Goal: Transaction & Acquisition: Book appointment/travel/reservation

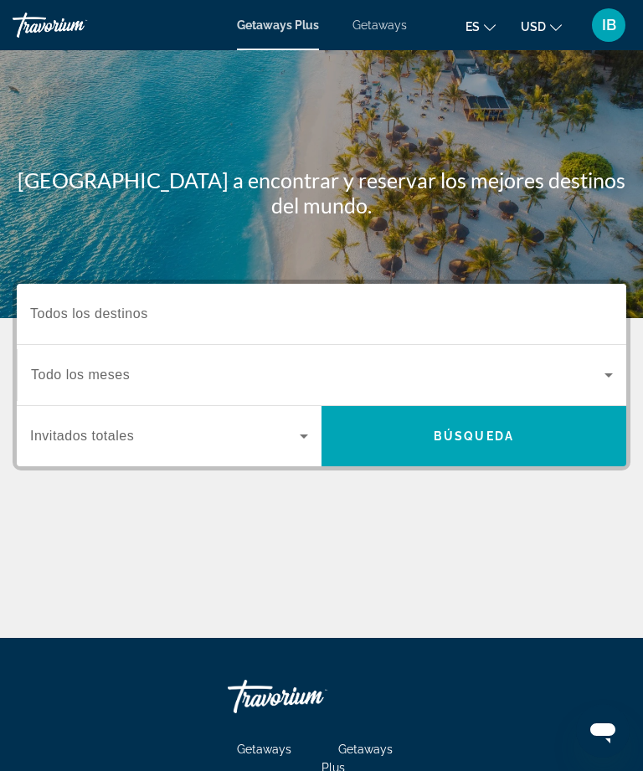
click at [170, 306] on input "Destination Todos los destinos" at bounding box center [321, 315] width 582 height 20
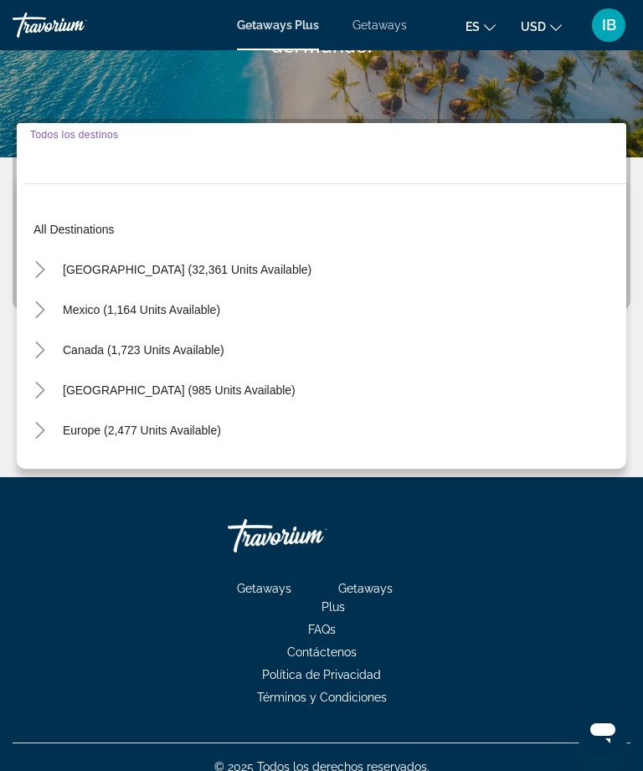
scroll to position [180, 0]
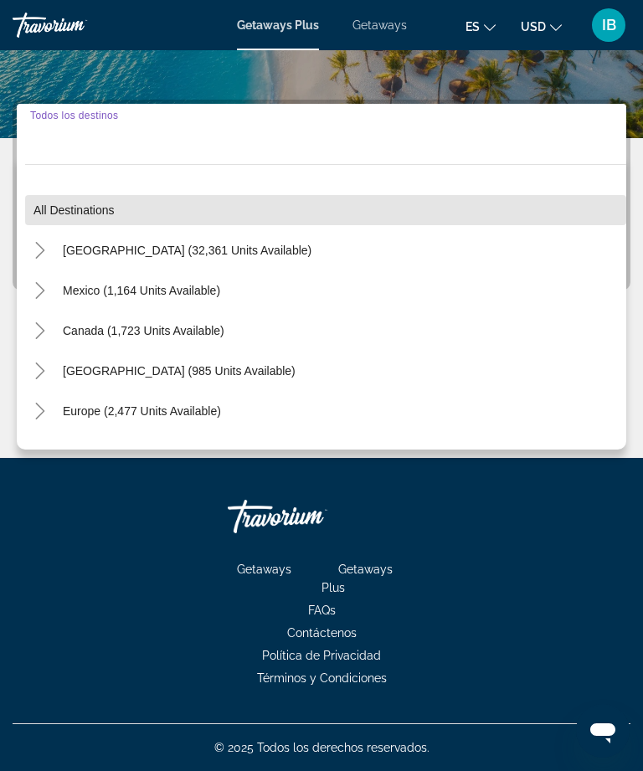
click at [47, 228] on span "Search widget" at bounding box center [325, 210] width 601 height 40
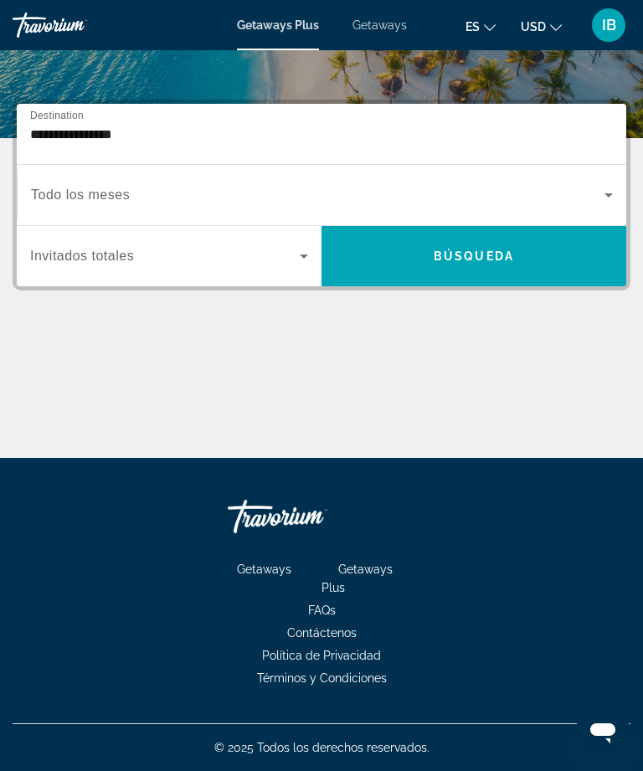
click at [132, 125] on input "**********" at bounding box center [321, 135] width 582 height 20
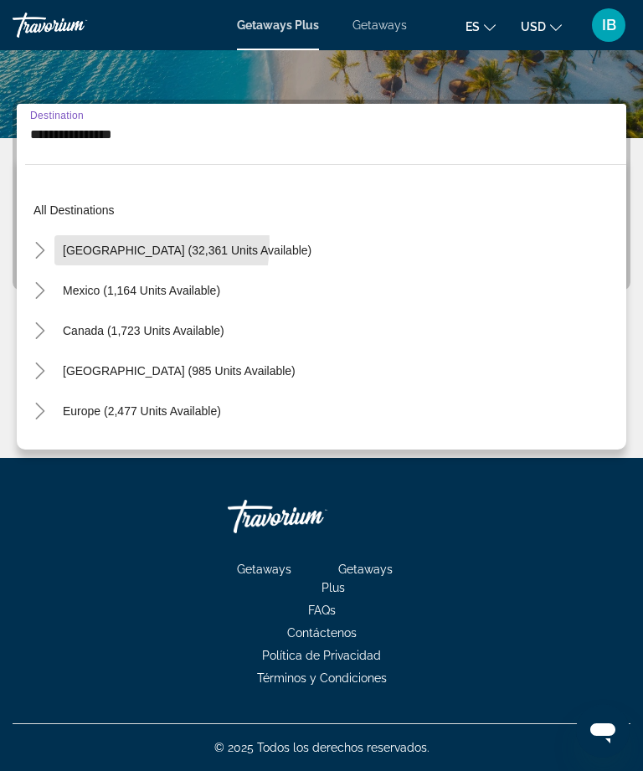
click at [111, 243] on span "United States (32,361 units available)" at bounding box center [187, 249] width 248 height 13
type input "**********"
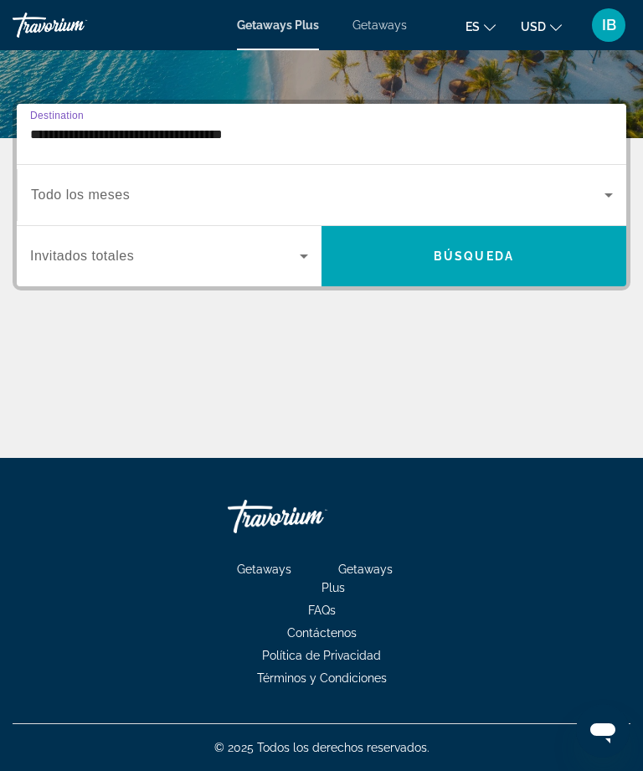
click at [504, 269] on span "Search widget" at bounding box center [473, 256] width 305 height 40
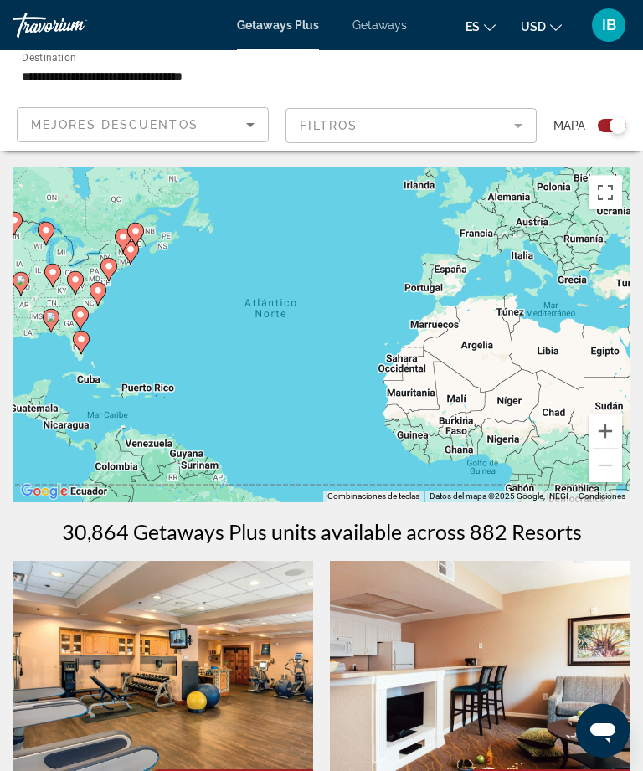
click at [610, 131] on div "Search widget" at bounding box center [611, 125] width 28 height 13
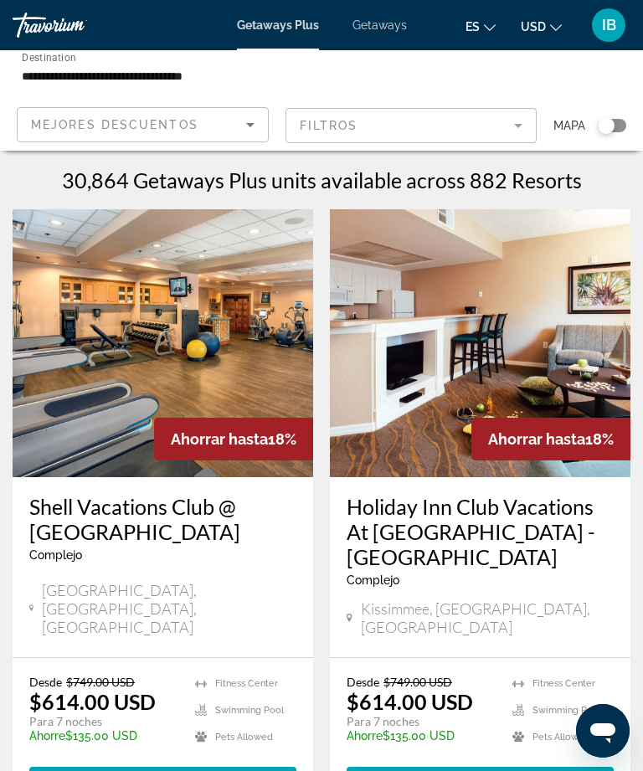
click at [535, 121] on mat-form-field "Filtros" at bounding box center [411, 125] width 252 height 35
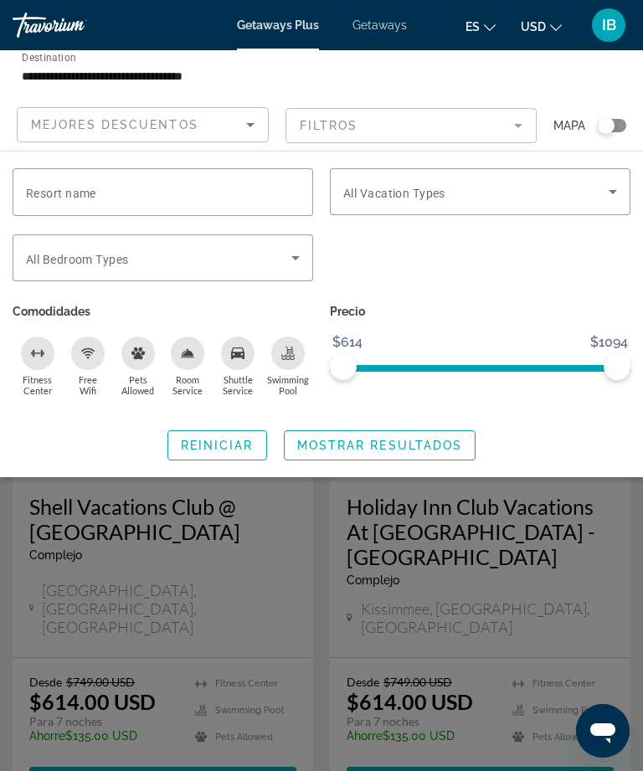
click at [609, 17] on span "IB" at bounding box center [609, 25] width 14 height 17
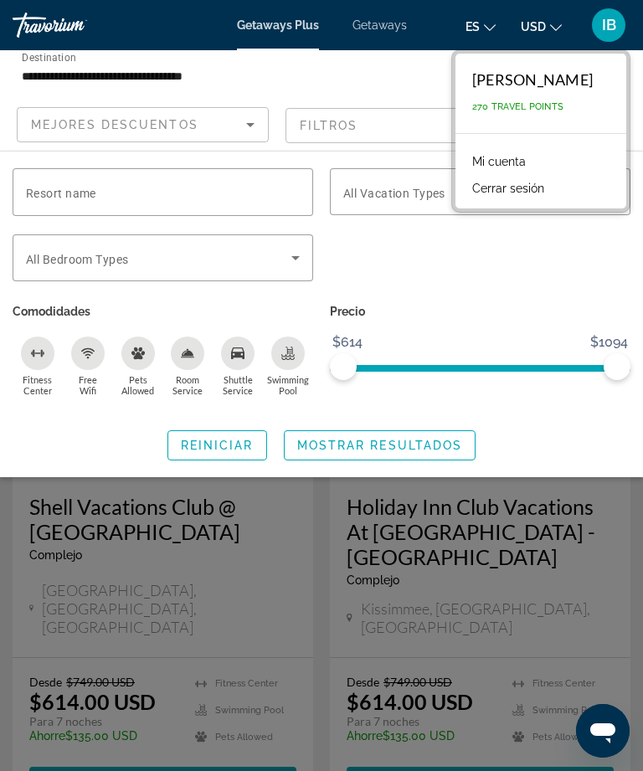
click at [395, 18] on span "Getaways" at bounding box center [379, 24] width 54 height 13
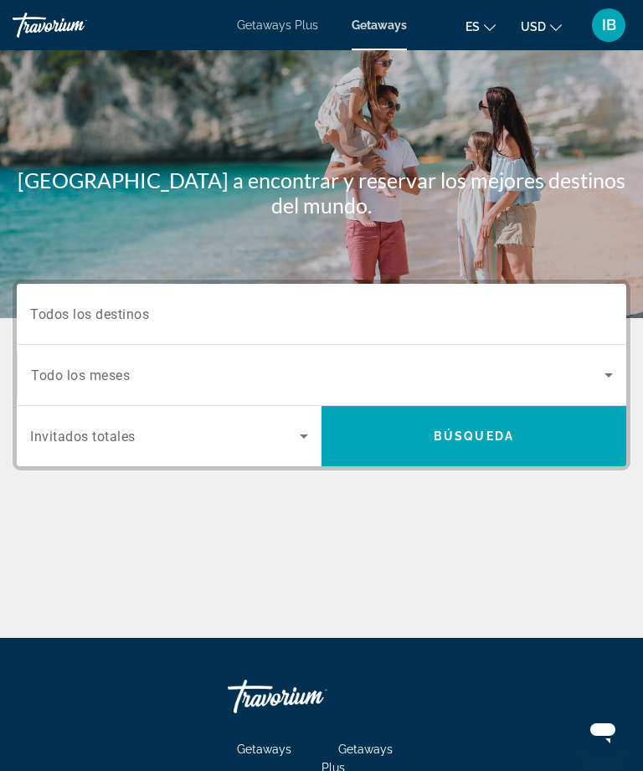
click at [540, 452] on span "Search widget" at bounding box center [473, 436] width 305 height 40
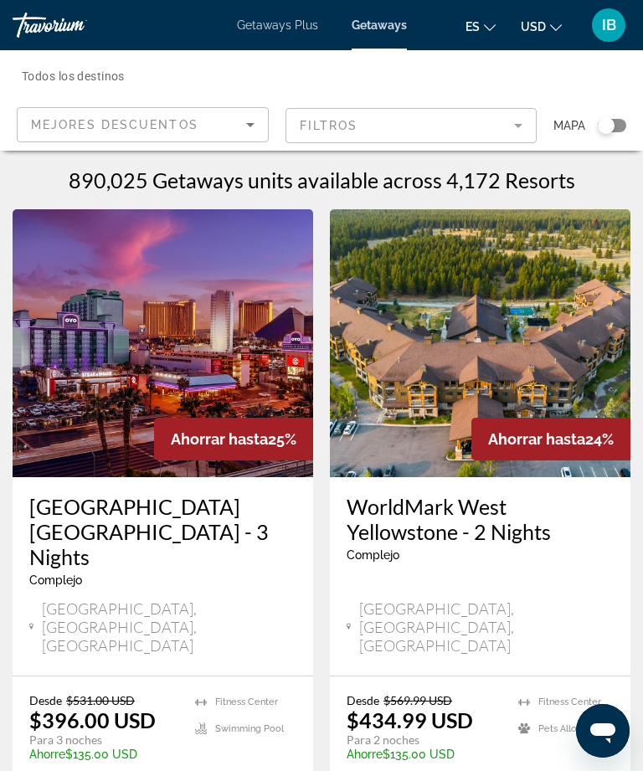
click at [69, 30] on div "Travorium" at bounding box center [75, 25] width 125 height 25
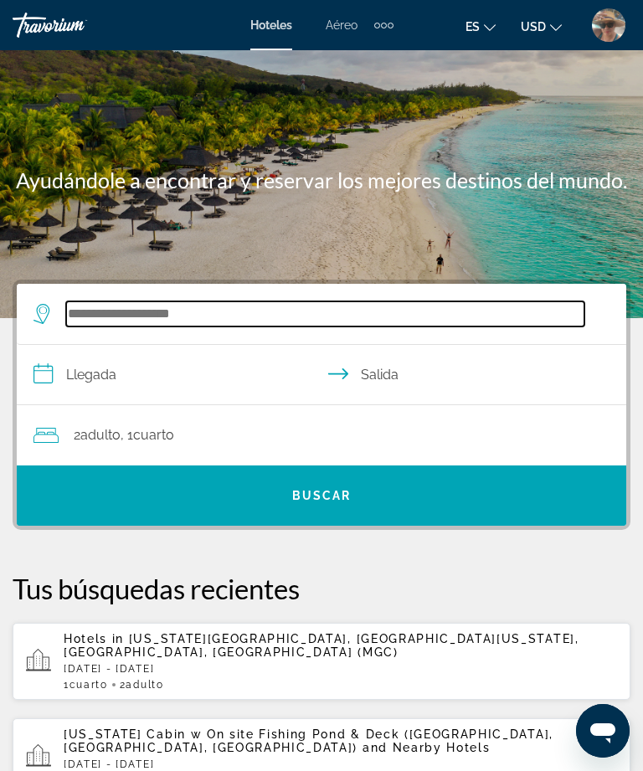
click at [188, 316] on input "Search widget" at bounding box center [325, 313] width 518 height 25
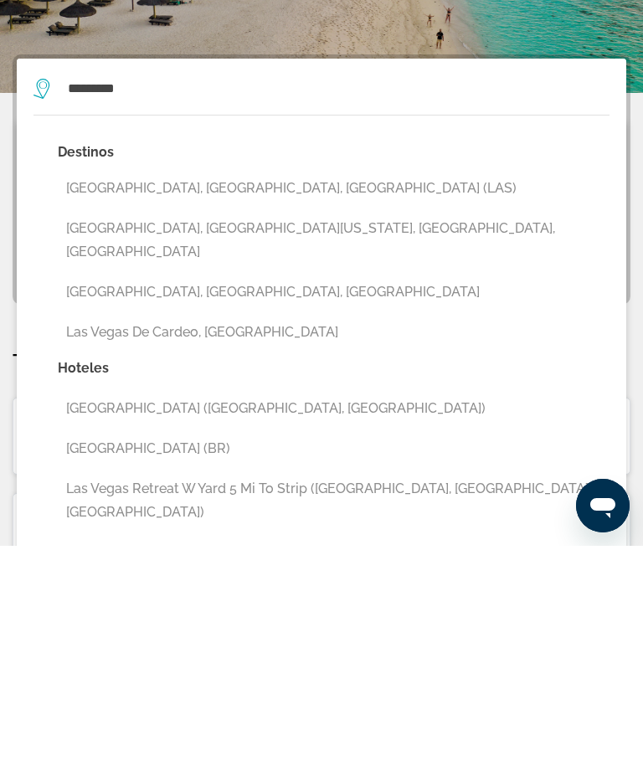
click at [260, 397] on button "[GEOGRAPHIC_DATA], [GEOGRAPHIC_DATA], [GEOGRAPHIC_DATA] (LAS)" at bounding box center [333, 413] width 551 height 32
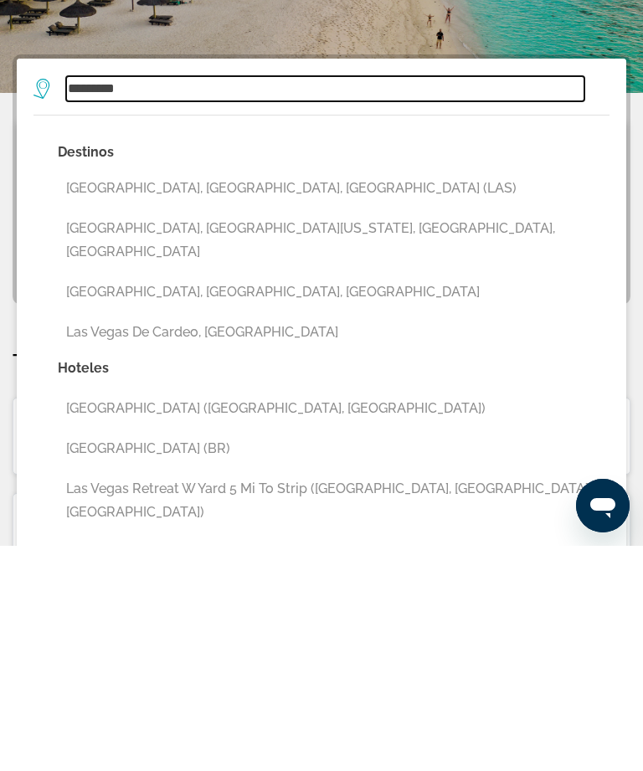
type input "**********"
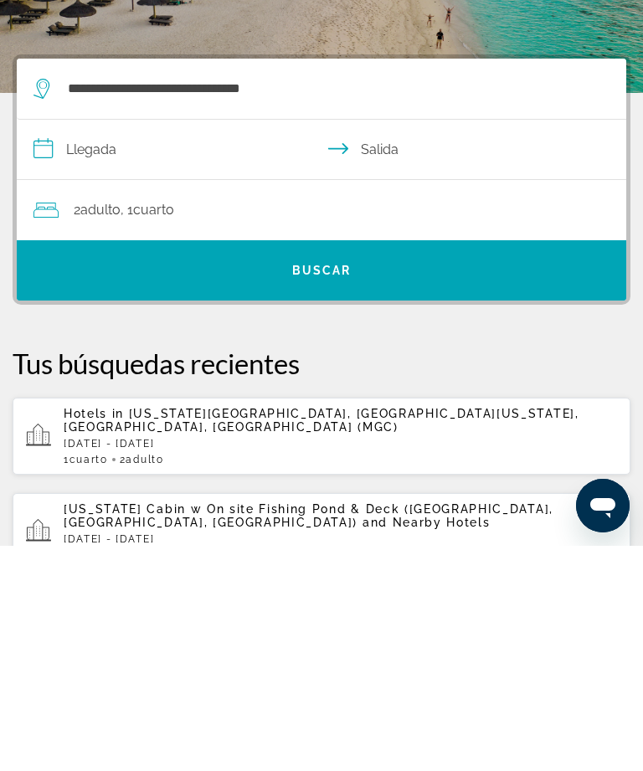
click at [99, 345] on input "**********" at bounding box center [325, 377] width 616 height 64
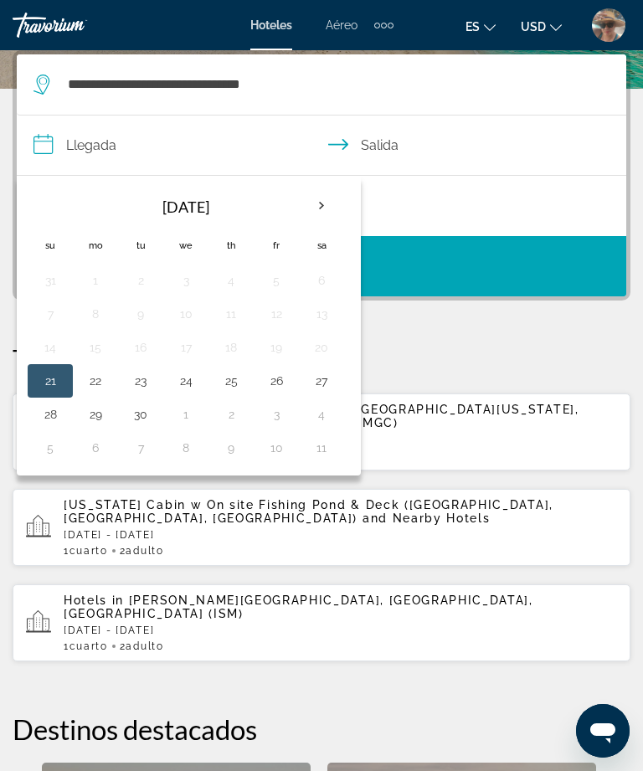
scroll to position [223, 0]
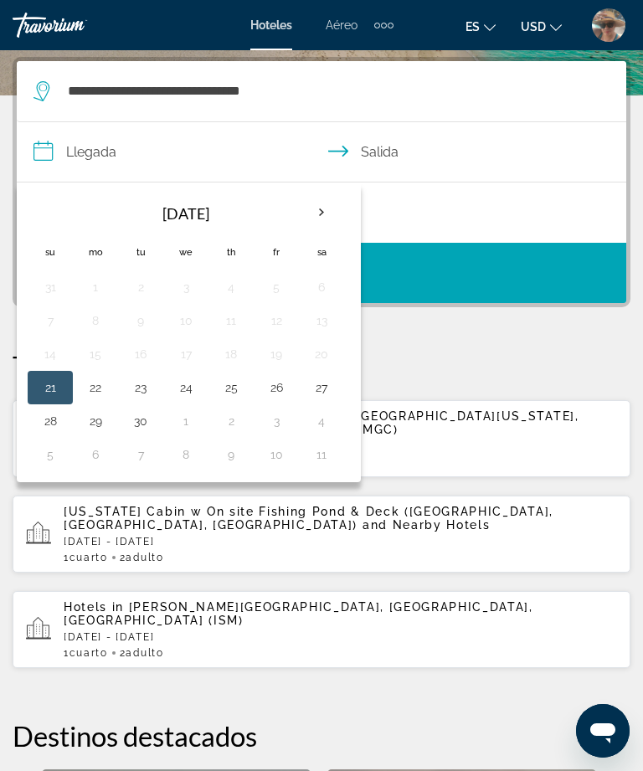
click at [289, 382] on button "26" at bounding box center [276, 387] width 27 height 23
click at [103, 145] on input "**********" at bounding box center [325, 154] width 616 height 64
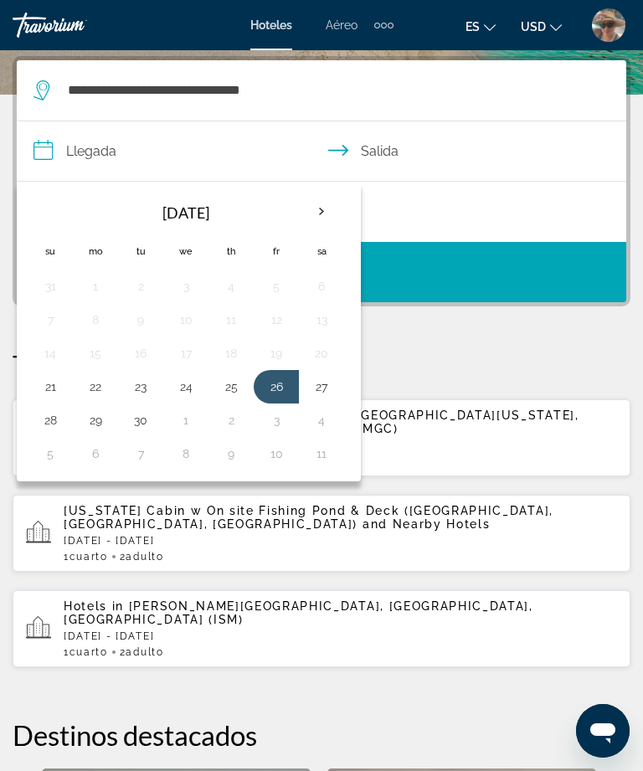
scroll to position [225, 0]
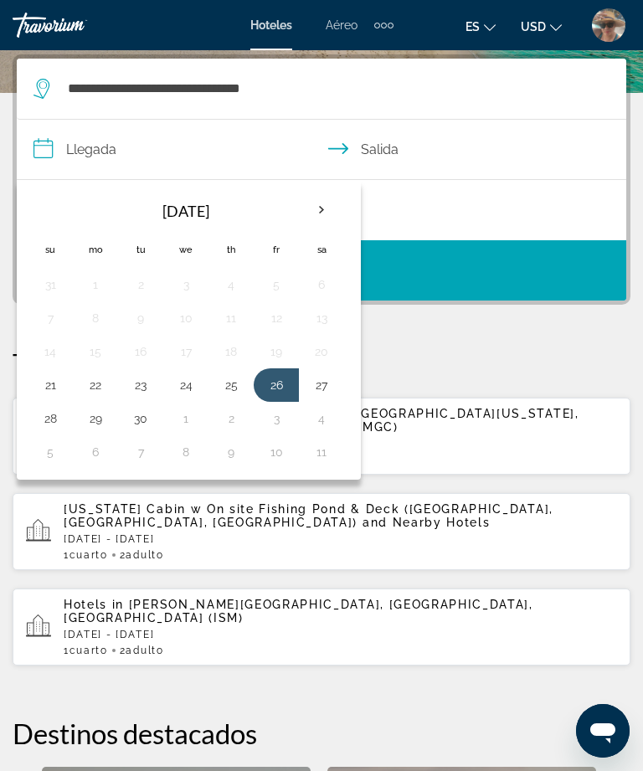
click at [105, 382] on button "22" at bounding box center [95, 384] width 27 height 23
type input "**********"
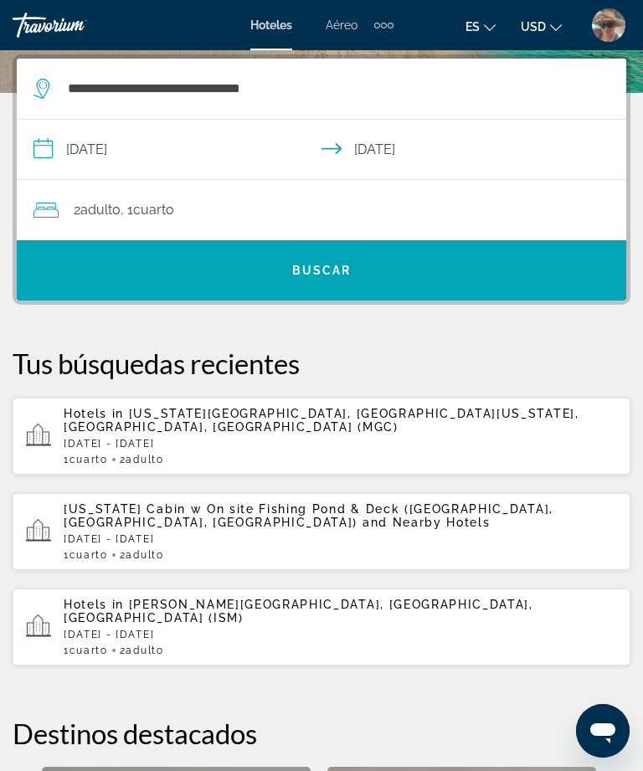
click at [390, 148] on input "**********" at bounding box center [325, 152] width 616 height 64
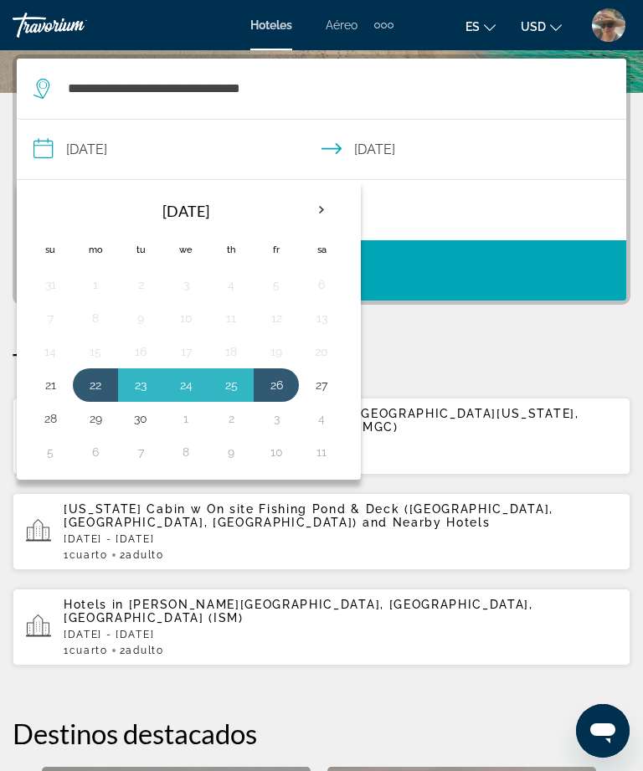
click at [244, 376] on button "25" at bounding box center [231, 384] width 27 height 23
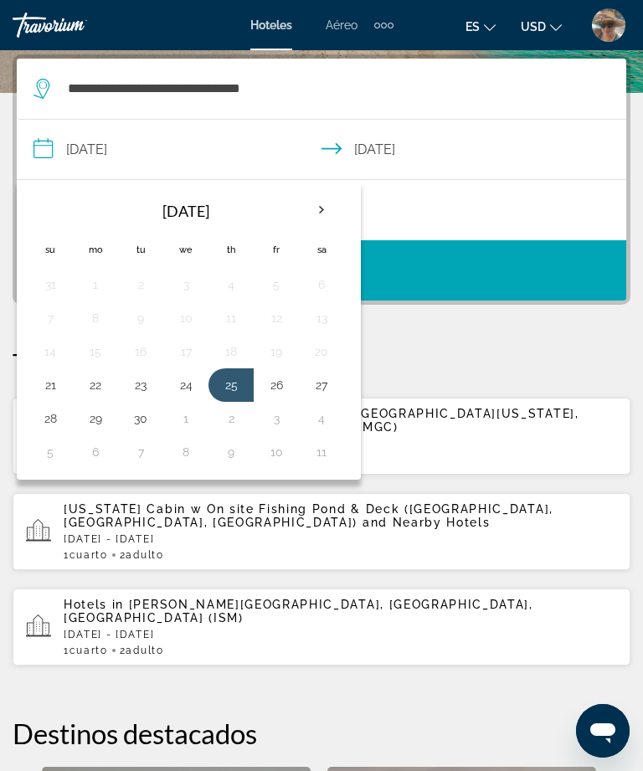
click at [140, 143] on input "**********" at bounding box center [325, 152] width 616 height 64
click at [466, 275] on span "Search widget" at bounding box center [321, 270] width 609 height 40
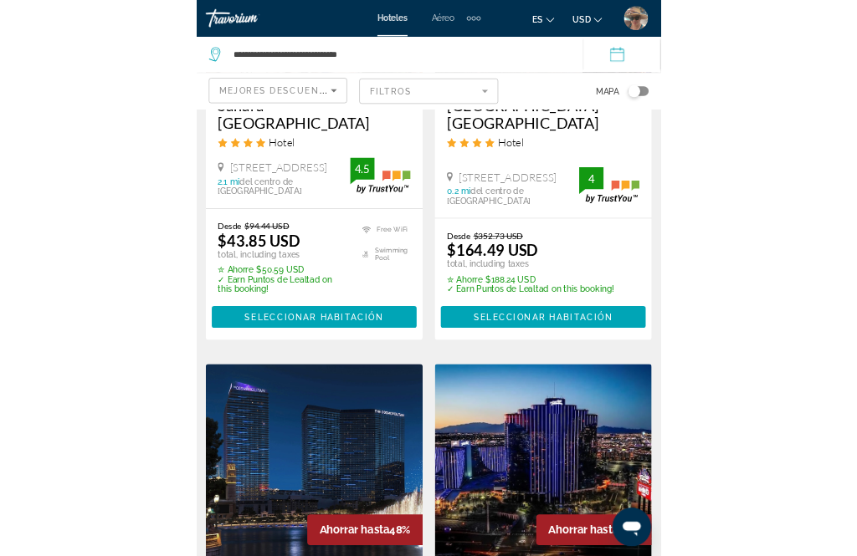
scroll to position [2416, 0]
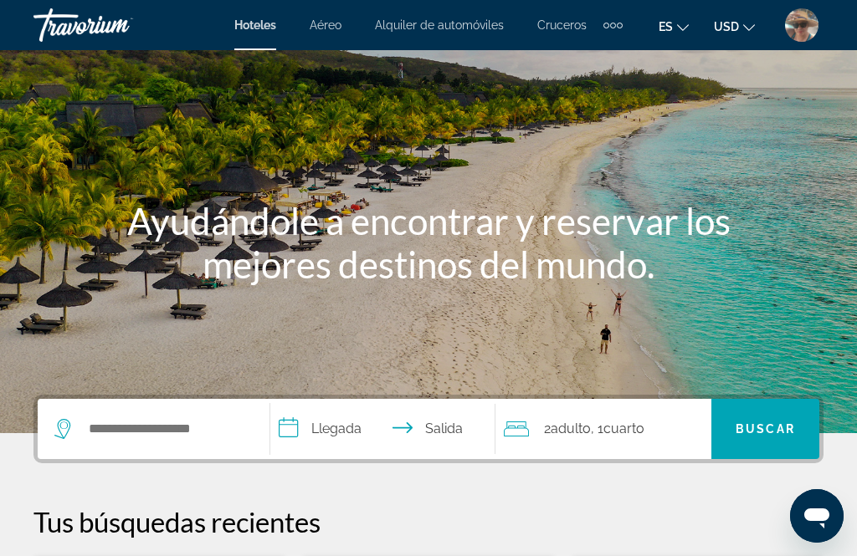
scroll to position [90, 0]
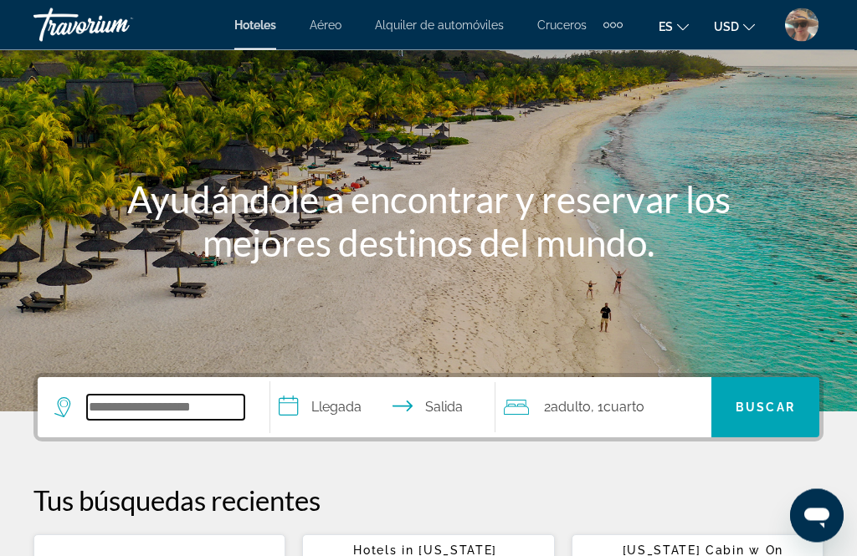
click at [146, 408] on input "Search widget" at bounding box center [165, 408] width 157 height 25
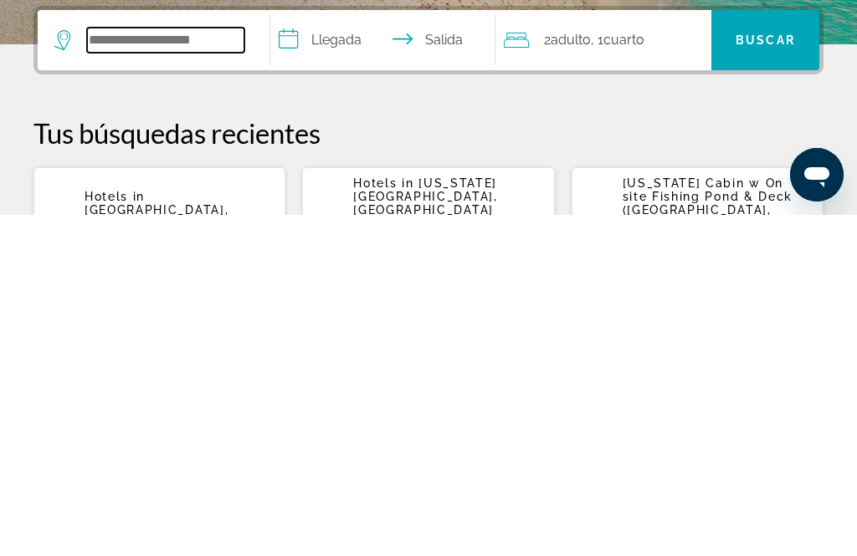
scroll to position [341, 0]
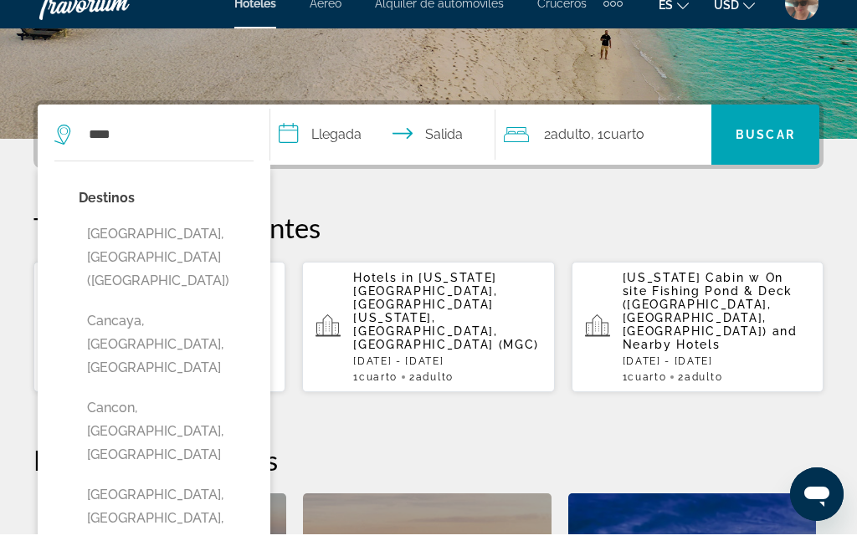
click at [158, 240] on button "[GEOGRAPHIC_DATA], [GEOGRAPHIC_DATA] ([GEOGRAPHIC_DATA])" at bounding box center [166, 279] width 175 height 79
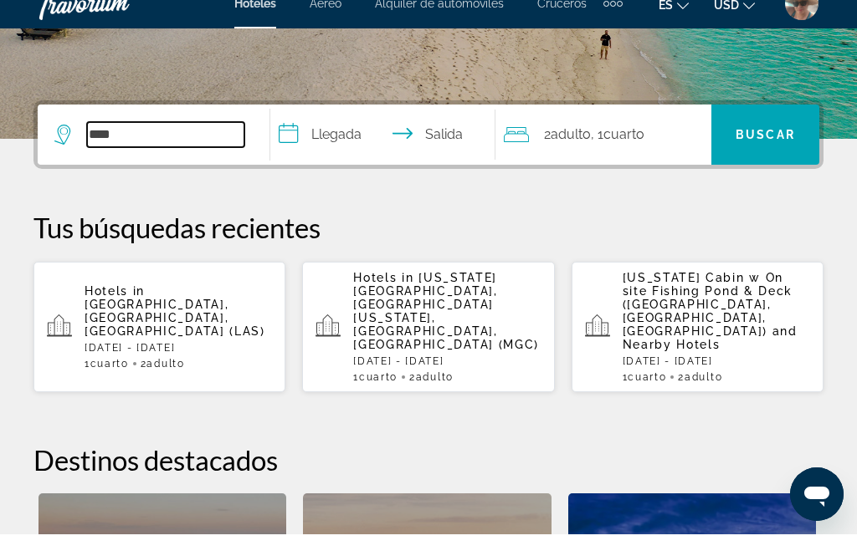
type input "**********"
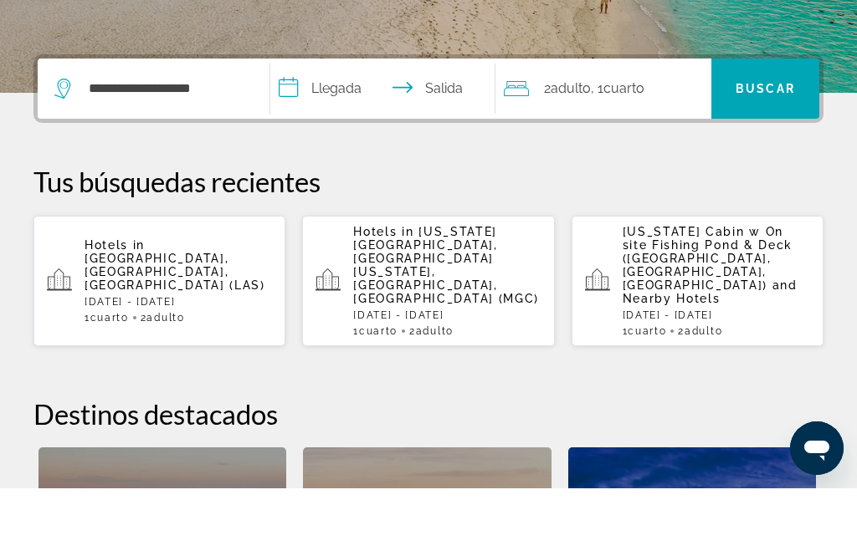
click at [760, 150] on span "Buscar" at bounding box center [764, 156] width 59 height 13
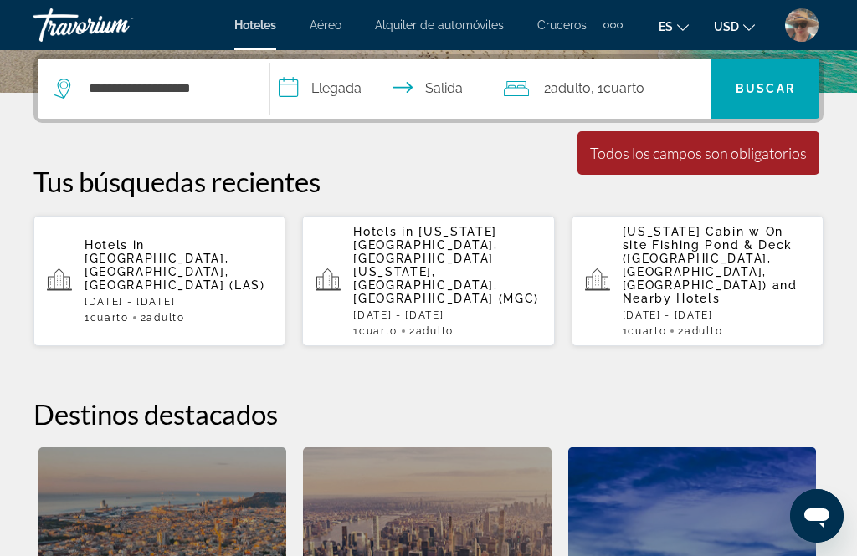
click at [357, 95] on input "**********" at bounding box center [385, 91] width 231 height 65
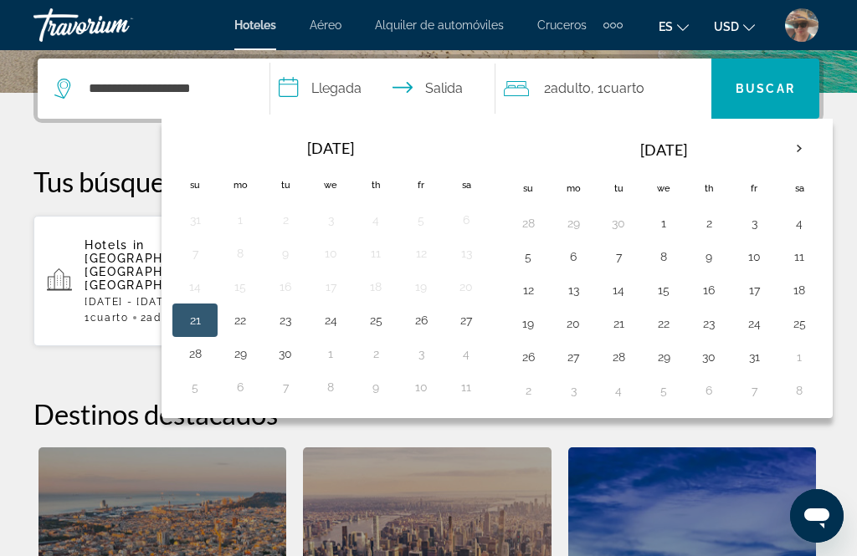
click at [208, 329] on button "21" at bounding box center [195, 320] width 27 height 23
click at [344, 326] on button "24" at bounding box center [330, 320] width 27 height 23
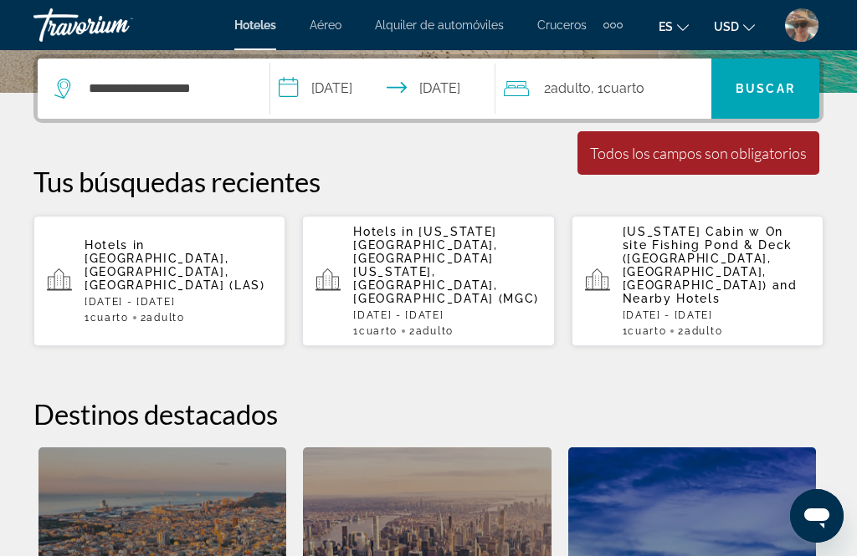
click at [462, 101] on input "**********" at bounding box center [385, 91] width 231 height 65
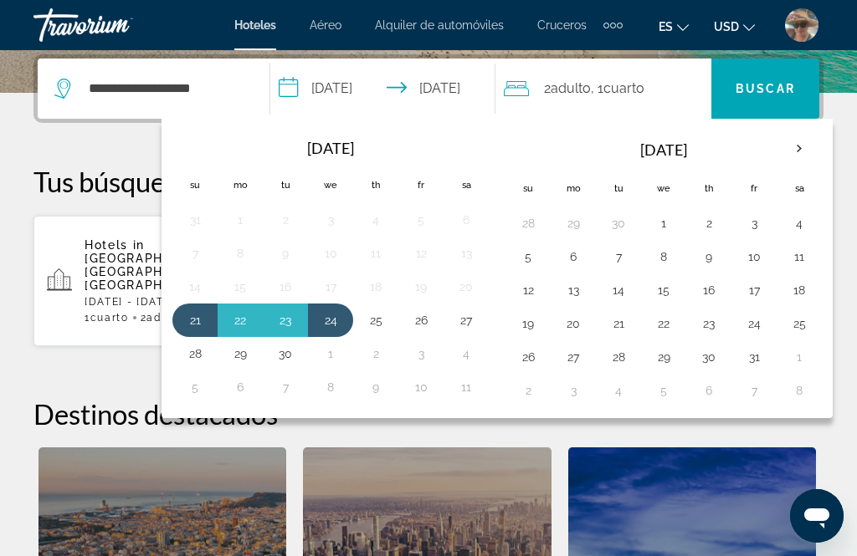
click at [434, 325] on button "26" at bounding box center [420, 320] width 27 height 23
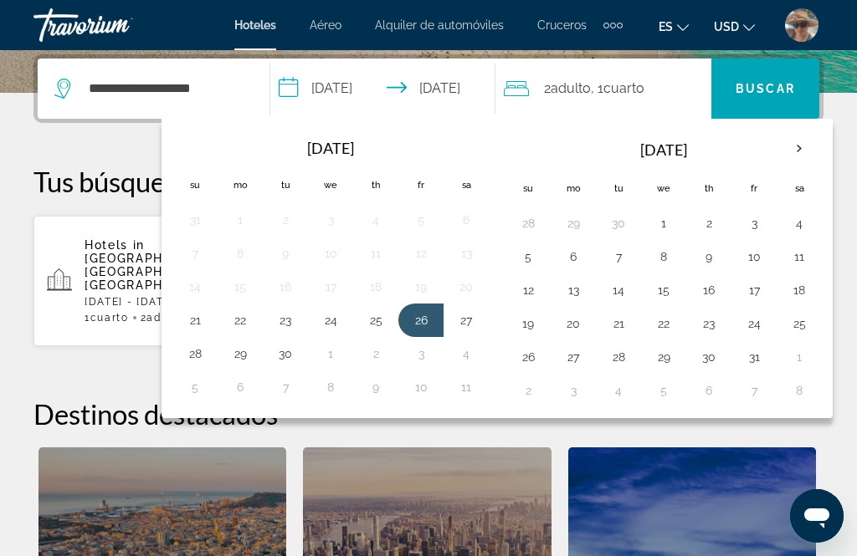
click at [206, 318] on button "21" at bounding box center [195, 320] width 27 height 23
type input "**********"
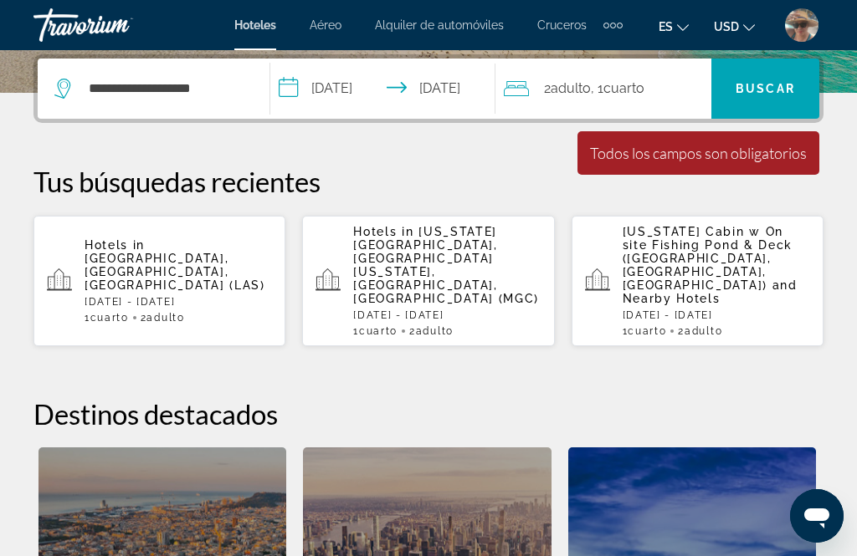
click at [742, 90] on span "Buscar" at bounding box center [764, 88] width 59 height 13
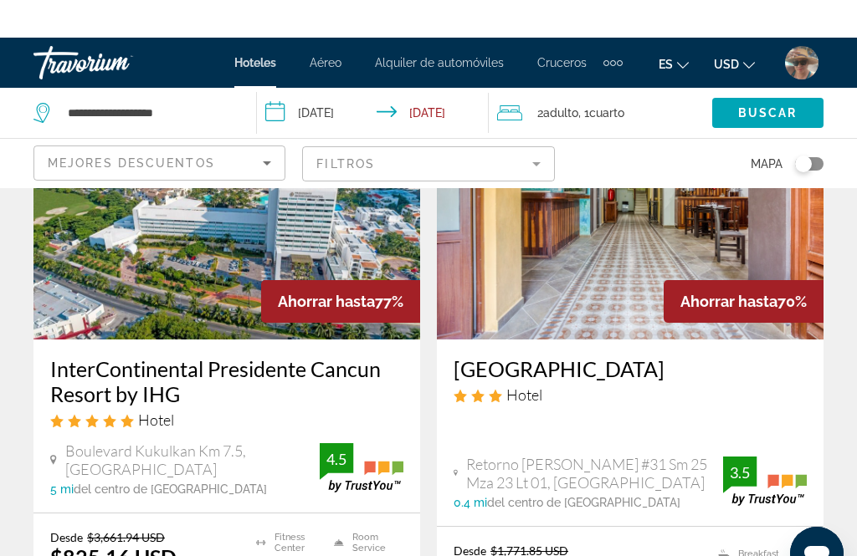
scroll to position [137, 0]
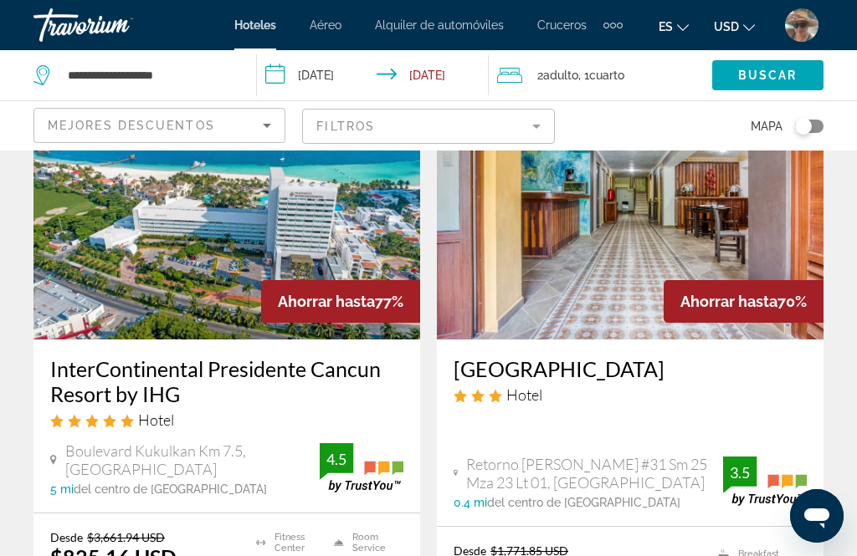
click at [597, 75] on span "Cuarto" at bounding box center [606, 75] width 35 height 13
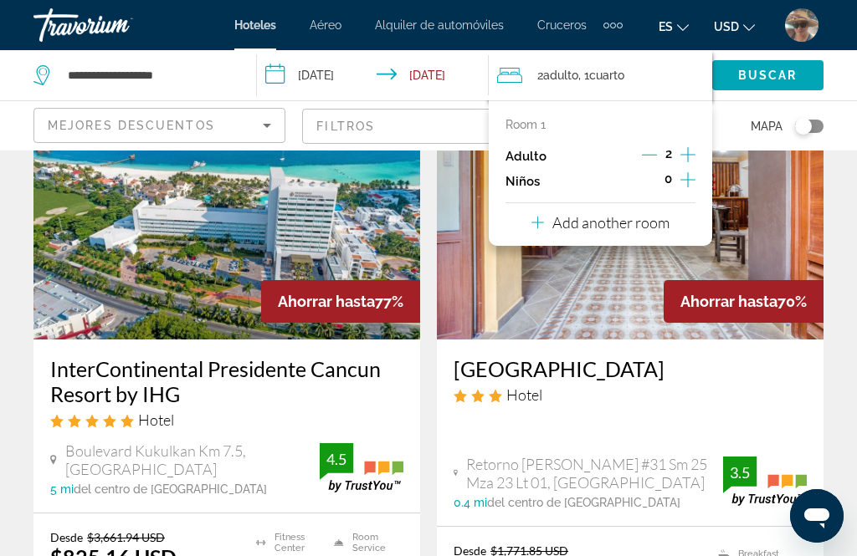
click at [690, 153] on icon "Increment adults" at bounding box center [687, 155] width 15 height 20
click at [692, 151] on icon "Increment adults" at bounding box center [687, 155] width 15 height 20
click at [693, 159] on icon "Increment adults" at bounding box center [687, 155] width 15 height 20
click at [690, 160] on icon "Increment adults" at bounding box center [687, 155] width 15 height 20
click at [772, 77] on span "Buscar" at bounding box center [767, 75] width 59 height 13
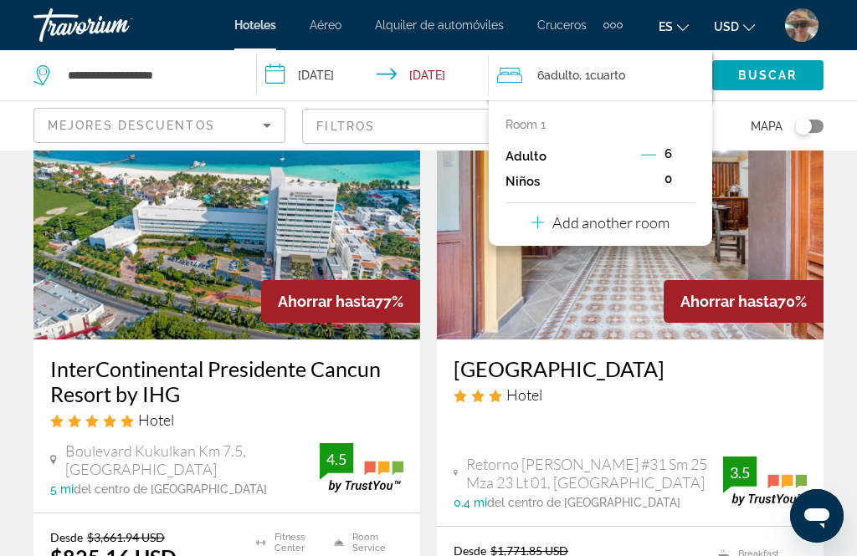
scroll to position [65, 0]
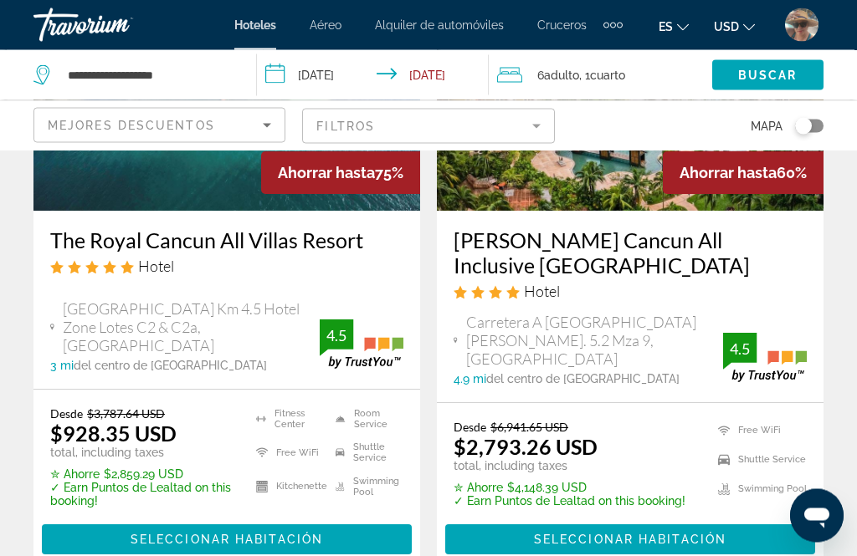
scroll to position [266, 0]
click at [608, 84] on span ", 1 Cuarto habitaciones" at bounding box center [602, 75] width 46 height 23
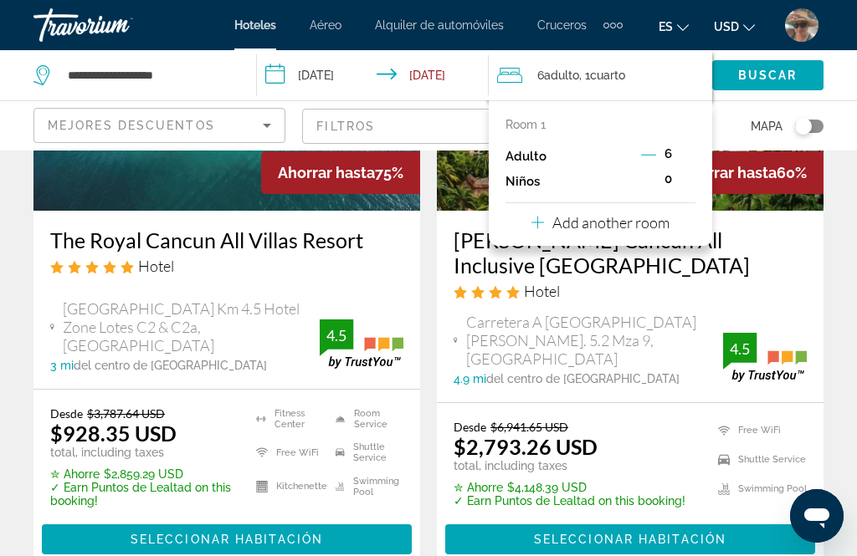
click at [650, 158] on icon "Decrement adults" at bounding box center [648, 154] width 15 height 15
click at [652, 162] on icon "Decrement adults" at bounding box center [649, 154] width 15 height 15
click at [646, 156] on icon "Decrement adults" at bounding box center [649, 154] width 15 height 15
click at [643, 163] on button "Decrement adults" at bounding box center [649, 156] width 15 height 20
click at [770, 80] on span "Buscar" at bounding box center [767, 75] width 59 height 13
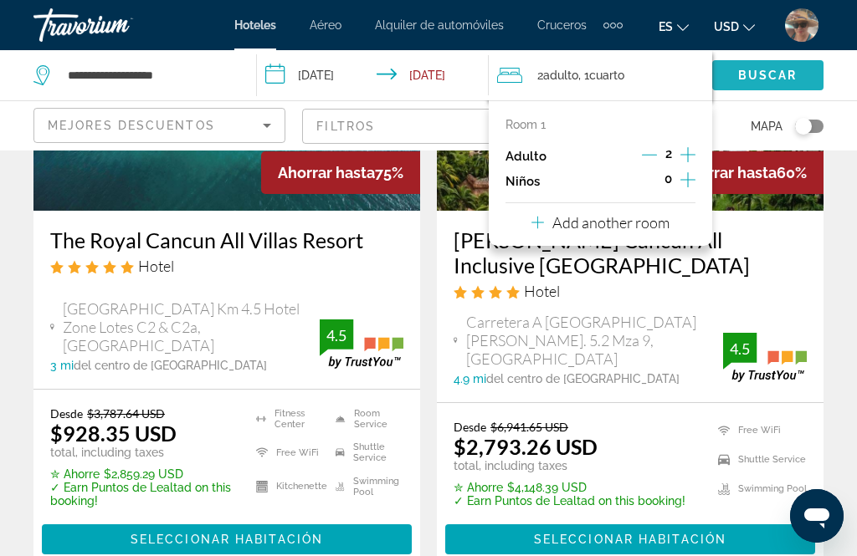
scroll to position [65, 0]
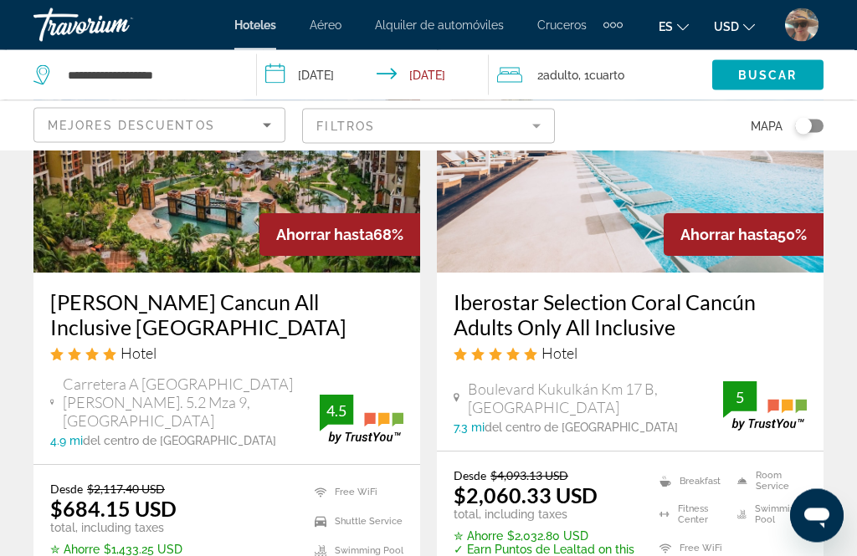
scroll to position [860, 0]
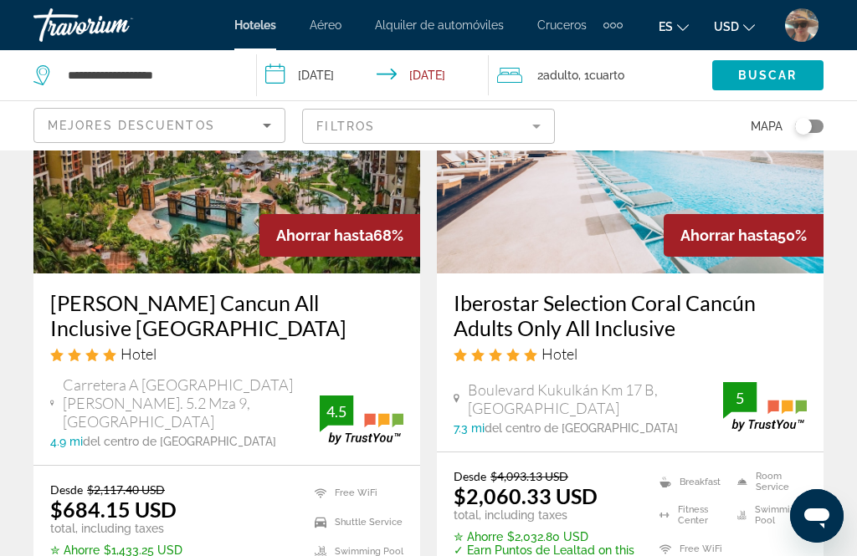
click at [623, 313] on h3 "Iberostar Selection Coral Cancún Adults Only All Inclusive" at bounding box center [629, 315] width 353 height 50
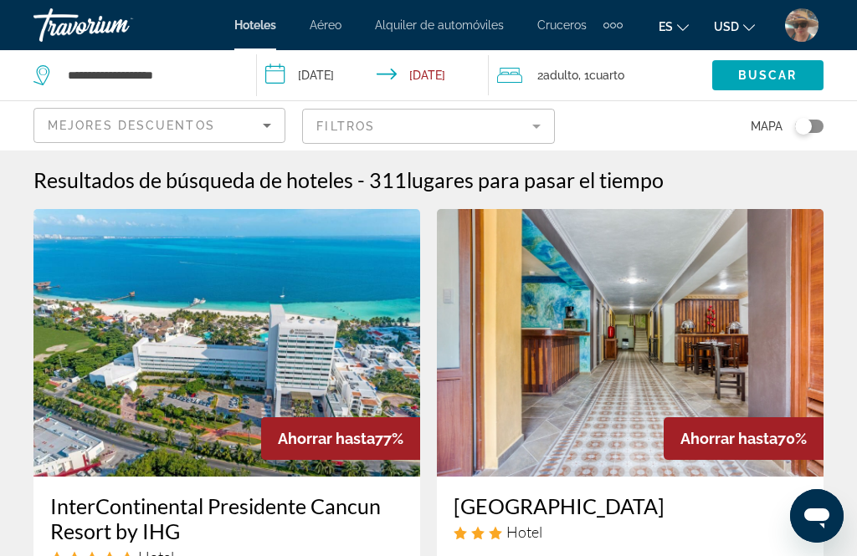
click at [588, 74] on span ", 1 Cuarto habitaciones" at bounding box center [601, 75] width 46 height 23
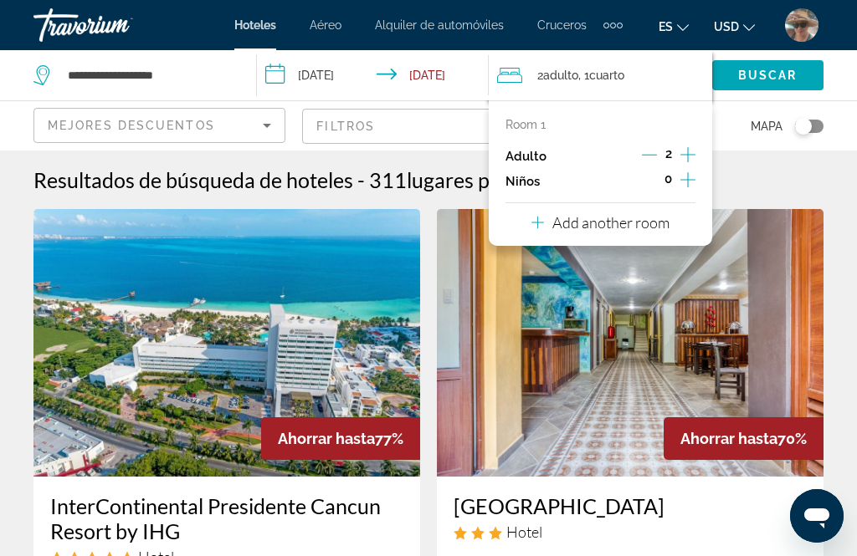
click at [694, 158] on icon "Increment adults" at bounding box center [687, 155] width 15 height 20
click at [690, 156] on icon "Increment adults" at bounding box center [687, 155] width 15 height 20
click at [692, 155] on icon "Increment adults" at bounding box center [687, 155] width 15 height 20
click at [694, 154] on icon "Increment adults" at bounding box center [687, 155] width 15 height 20
click at [770, 87] on span "Search widget" at bounding box center [767, 75] width 111 height 40
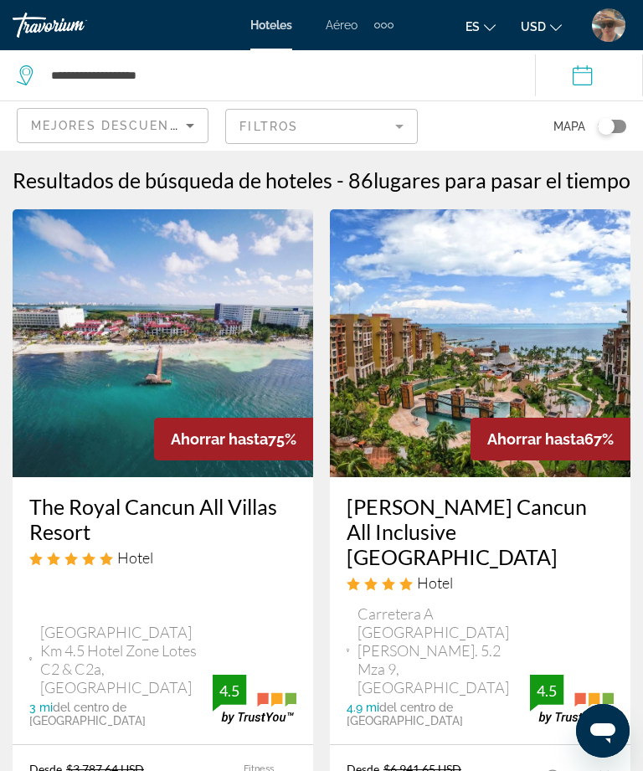
click at [46, 22] on div "Travorium" at bounding box center [75, 25] width 125 height 25
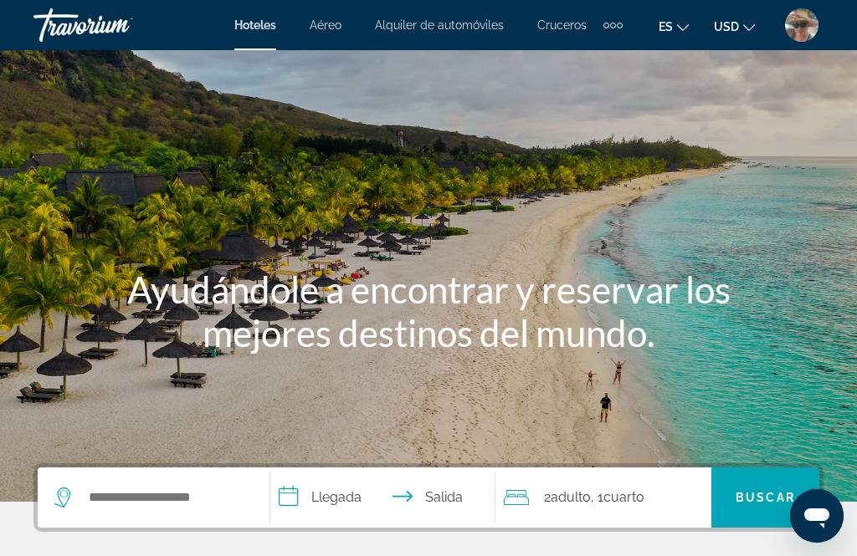
click at [99, 30] on div "Travorium" at bounding box center [116, 25] width 167 height 44
click at [101, 30] on div "Travorium" at bounding box center [116, 25] width 167 height 44
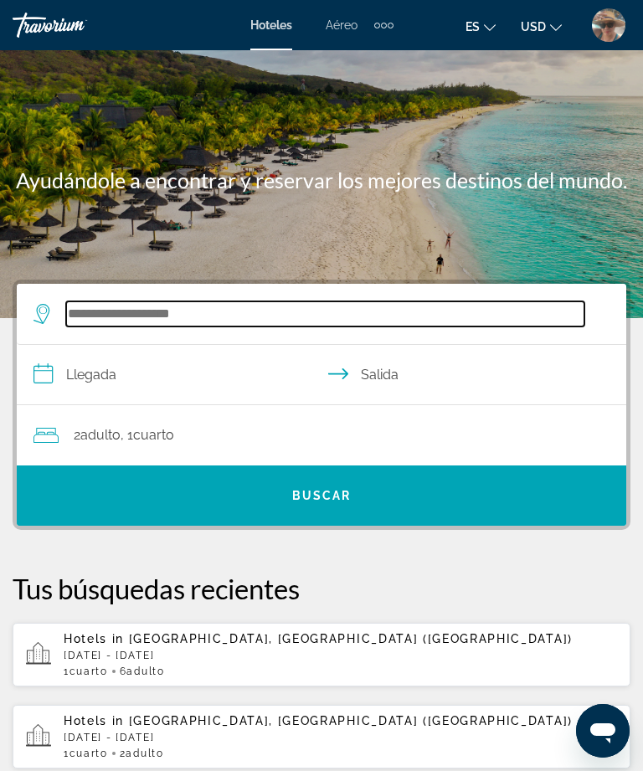
click at [142, 313] on input "Search widget" at bounding box center [325, 313] width 518 height 25
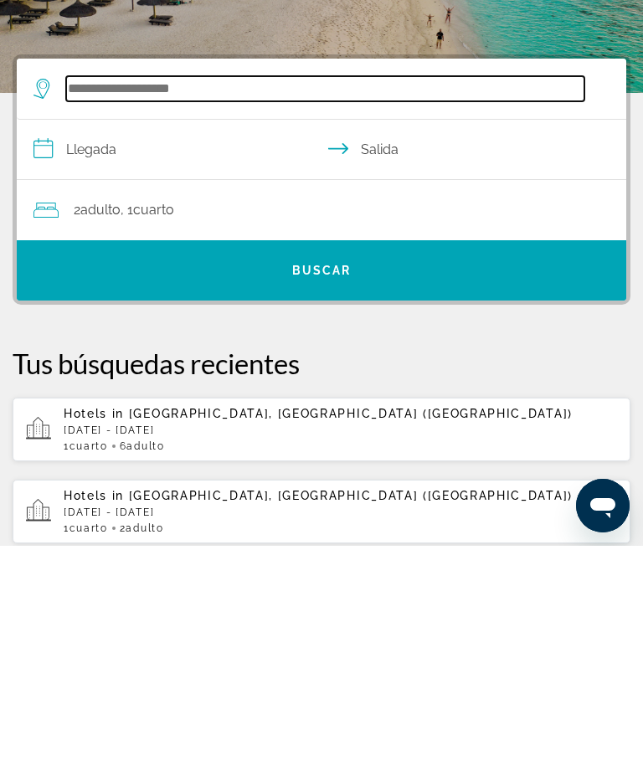
click at [134, 301] on input "Search widget" at bounding box center [325, 313] width 518 height 25
click at [125, 301] on input "Search widget" at bounding box center [325, 313] width 518 height 25
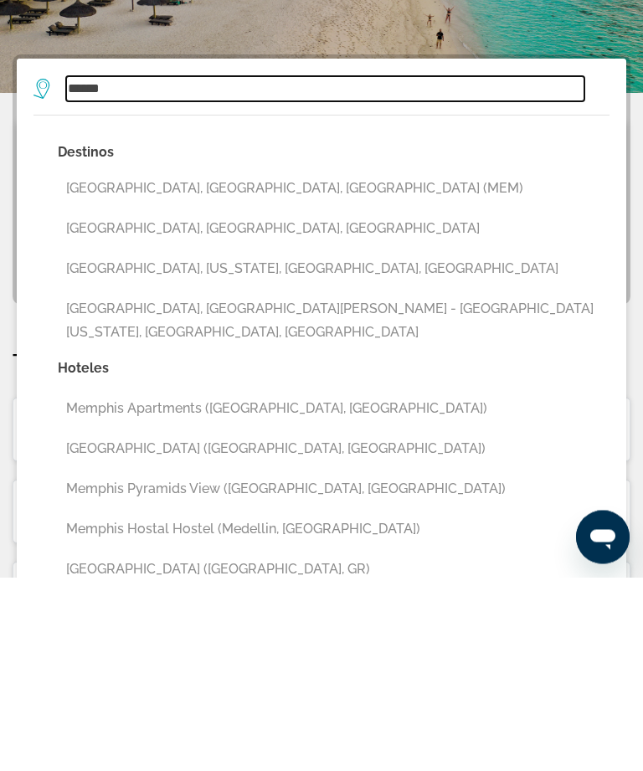
scroll to position [35, 0]
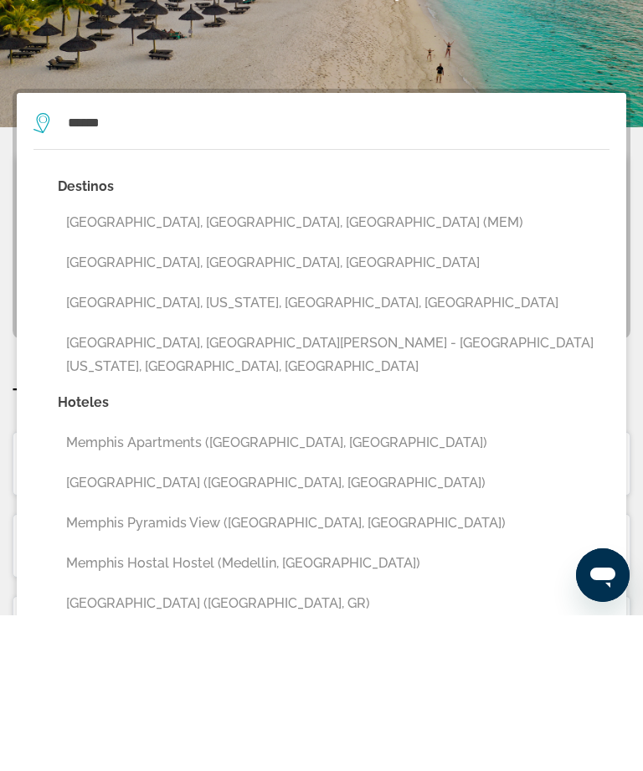
click at [252, 362] on button "[GEOGRAPHIC_DATA], [GEOGRAPHIC_DATA], [GEOGRAPHIC_DATA] (MEM)" at bounding box center [333, 378] width 551 height 32
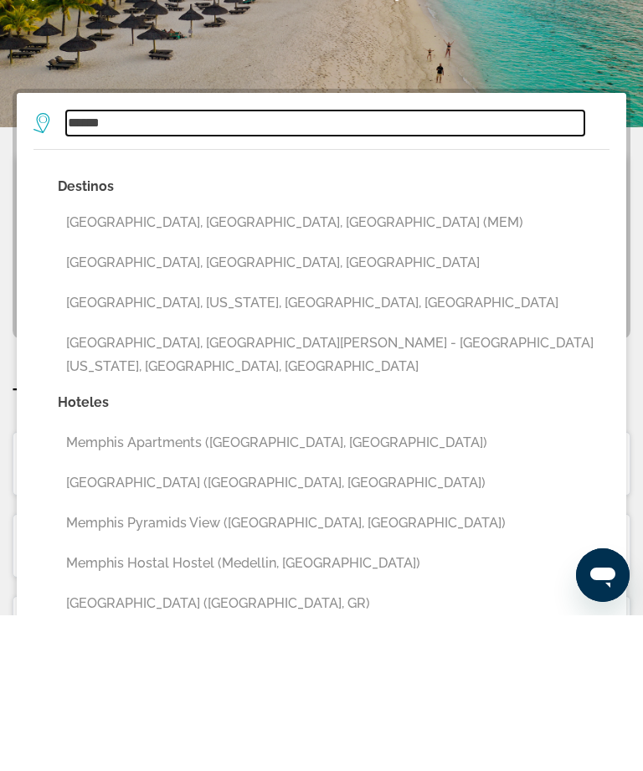
type input "**********"
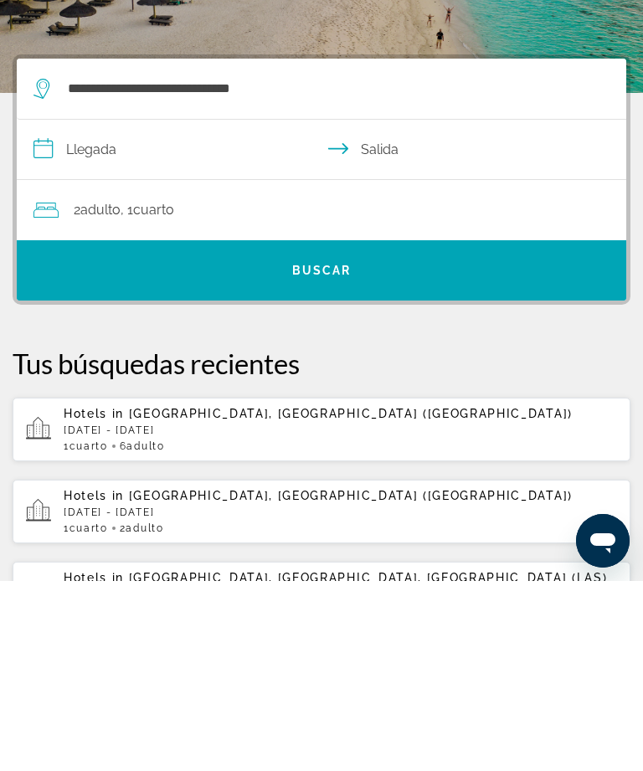
click at [98, 310] on input "**********" at bounding box center [325, 342] width 616 height 64
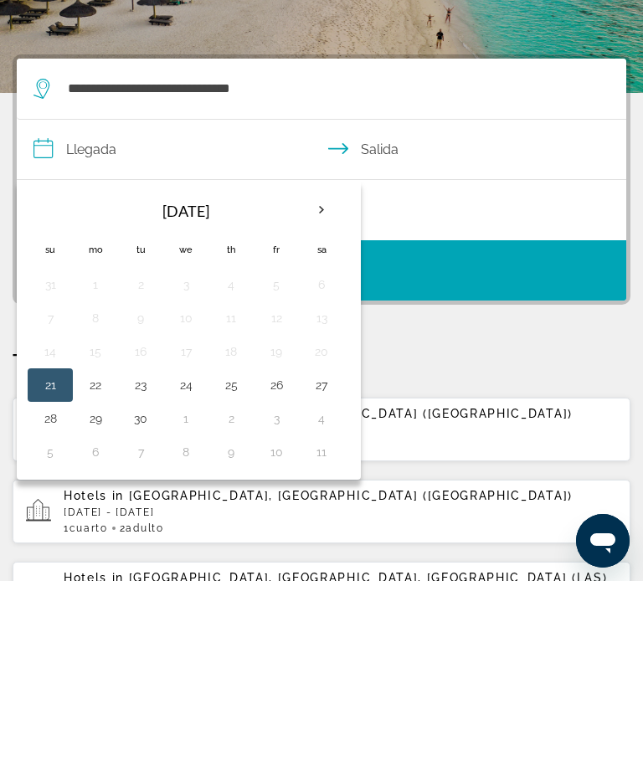
scroll to position [225, 0]
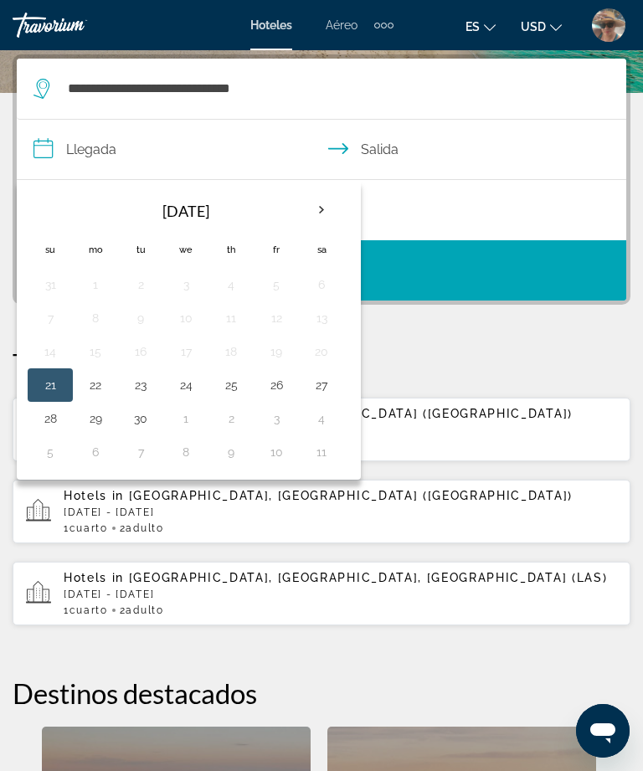
click at [95, 378] on button "22" at bounding box center [95, 384] width 27 height 23
click at [275, 380] on button "26" at bounding box center [276, 384] width 27 height 23
type input "**********"
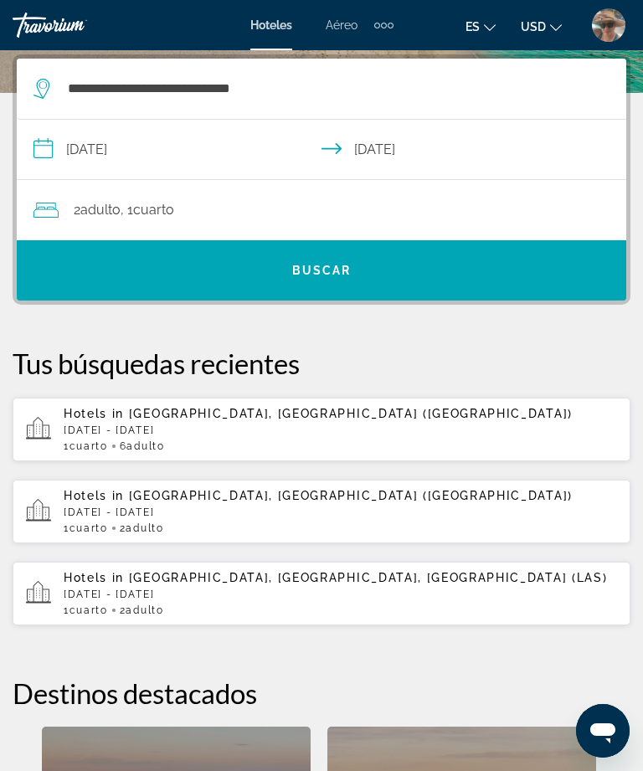
click at [333, 269] on span "Buscar" at bounding box center [321, 270] width 59 height 13
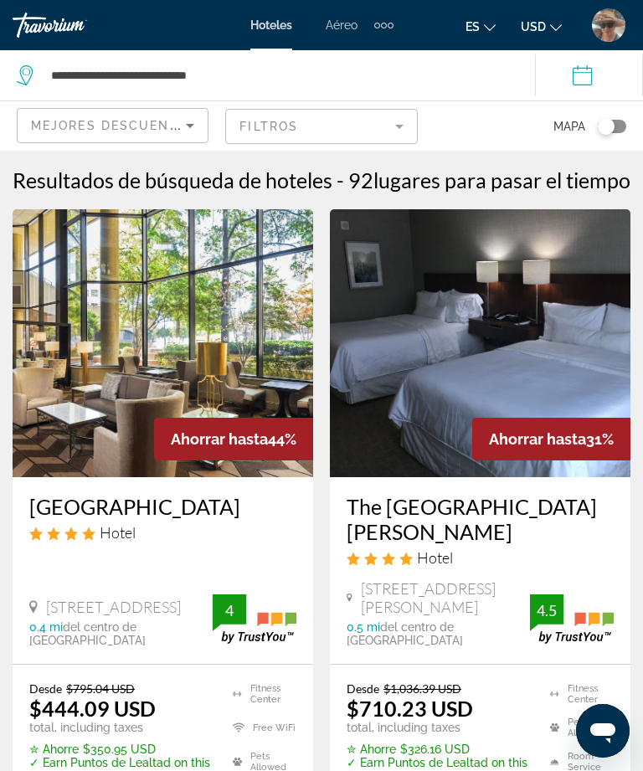
click at [394, 114] on mat-form-field "Filtros" at bounding box center [321, 126] width 192 height 35
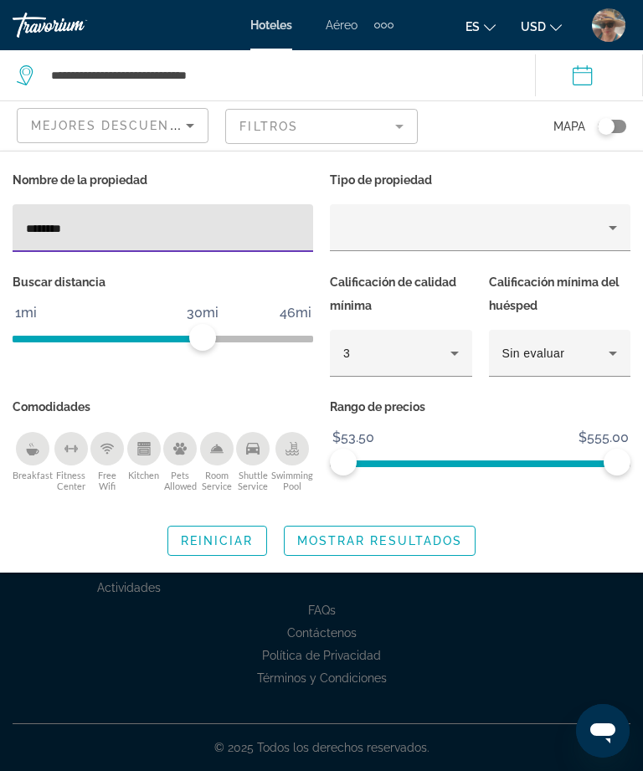
type input "********"
click at [23, 441] on div "Breakfast" at bounding box center [32, 448] width 33 height 33
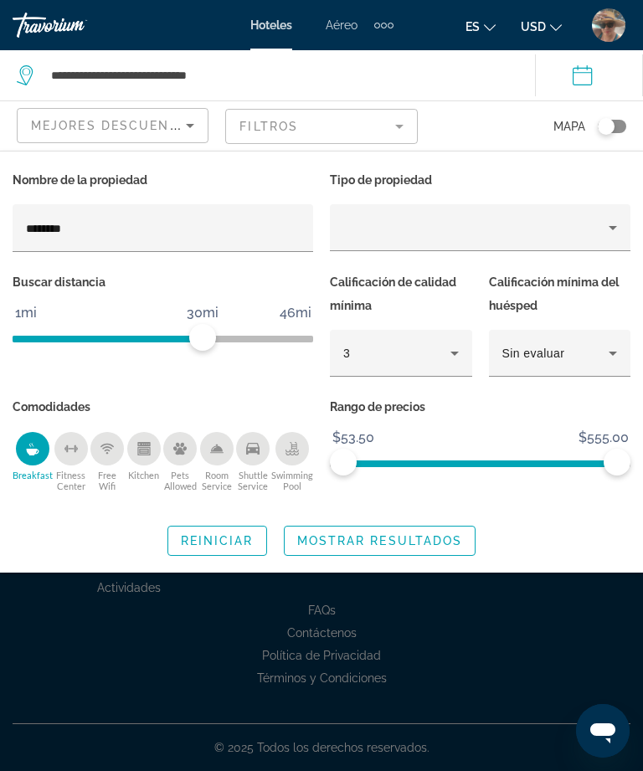
click at [406, 539] on span "Mostrar resultados" at bounding box center [380, 540] width 166 height 13
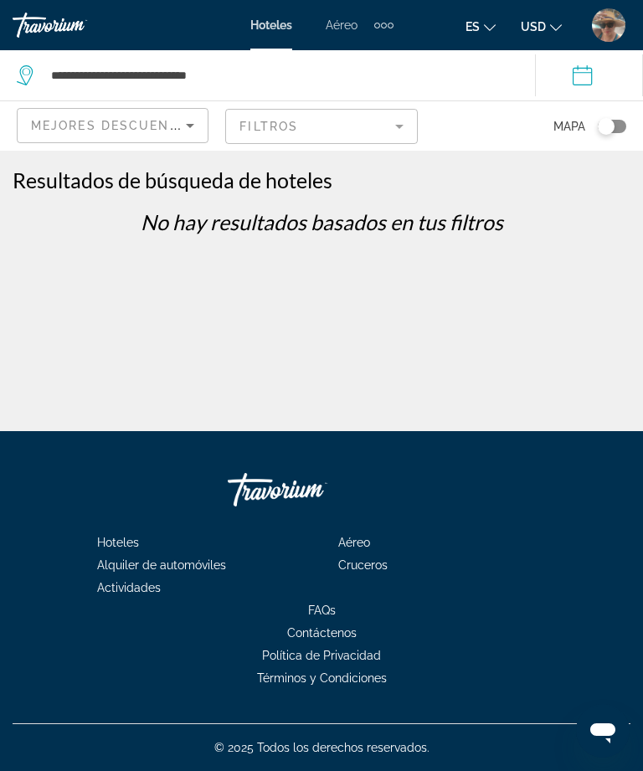
click at [182, 125] on icon "Sort by" at bounding box center [190, 125] width 20 height 20
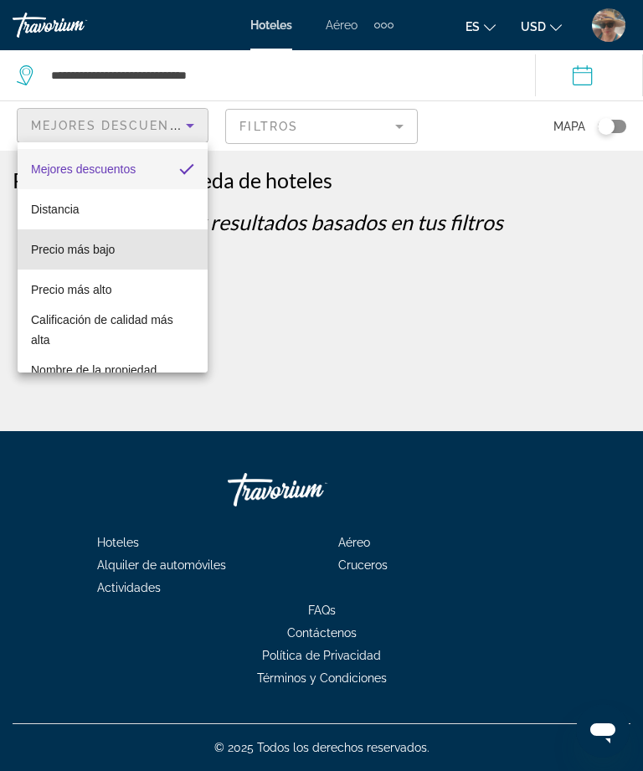
click at [98, 248] on span "Precio más bajo" at bounding box center [73, 249] width 84 height 13
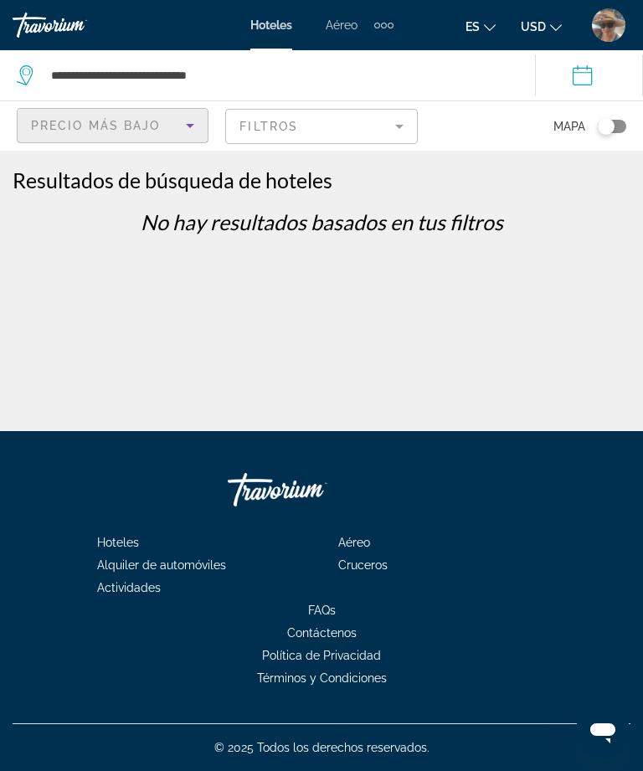
click at [394, 127] on mat-form-field "Filtros" at bounding box center [321, 126] width 192 height 35
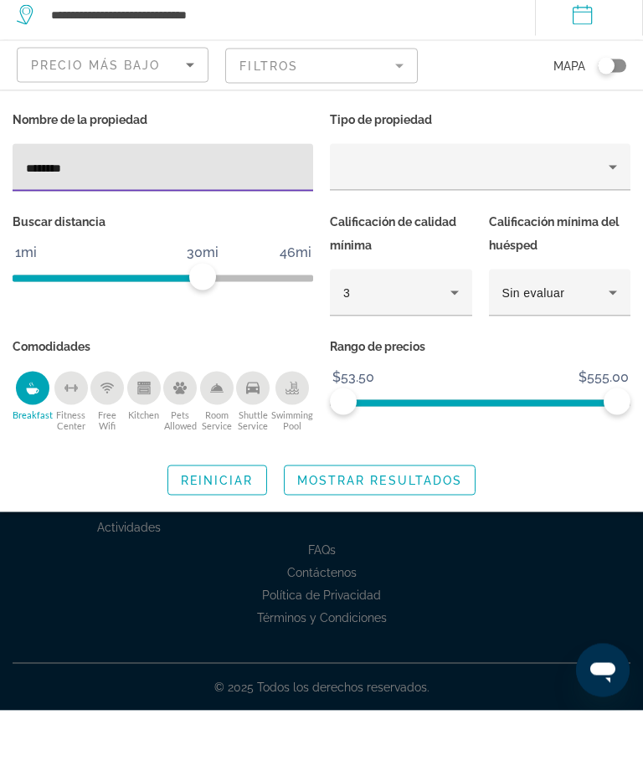
click at [191, 115] on icon "Sort by" at bounding box center [190, 125] width 20 height 20
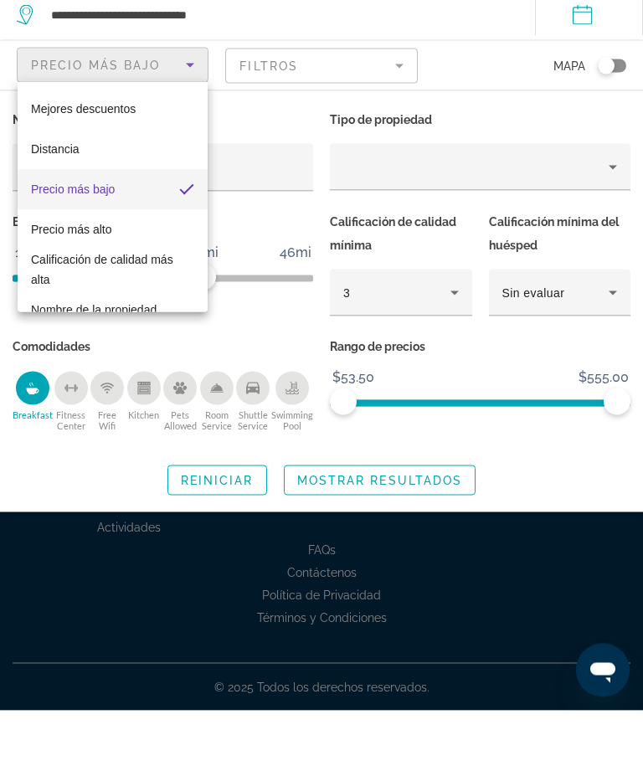
scroll to position [54, 0]
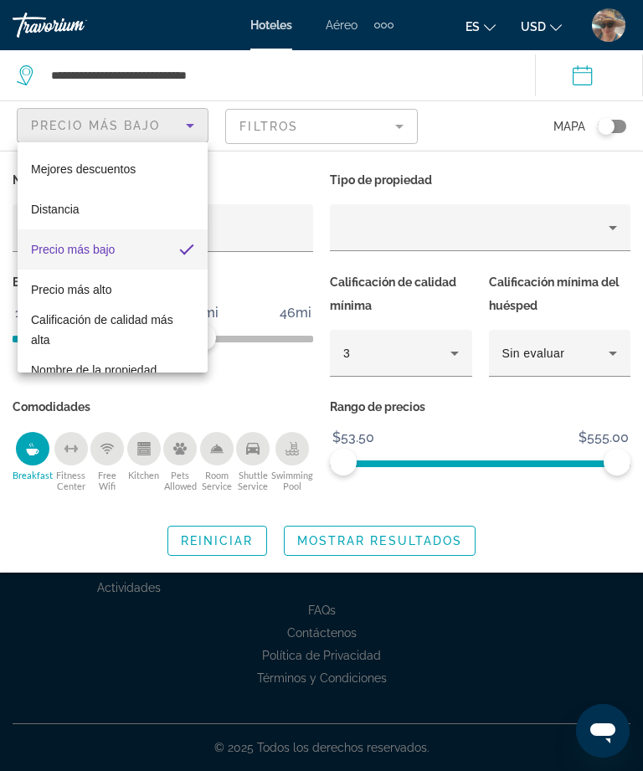
click at [384, 108] on div at bounding box center [321, 385] width 643 height 771
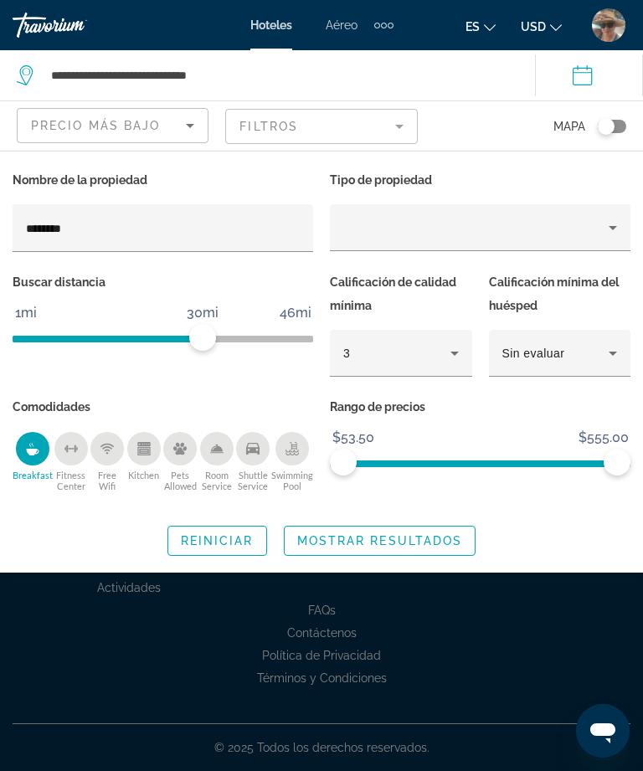
click at [393, 120] on mat-form-field "Filtros" at bounding box center [321, 126] width 192 height 35
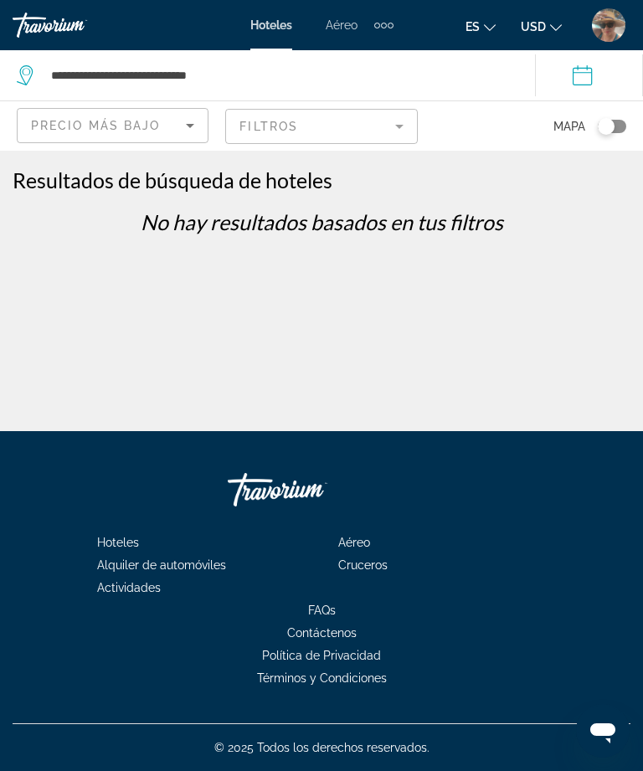
click at [64, 17] on div "Travorium" at bounding box center [75, 25] width 125 height 25
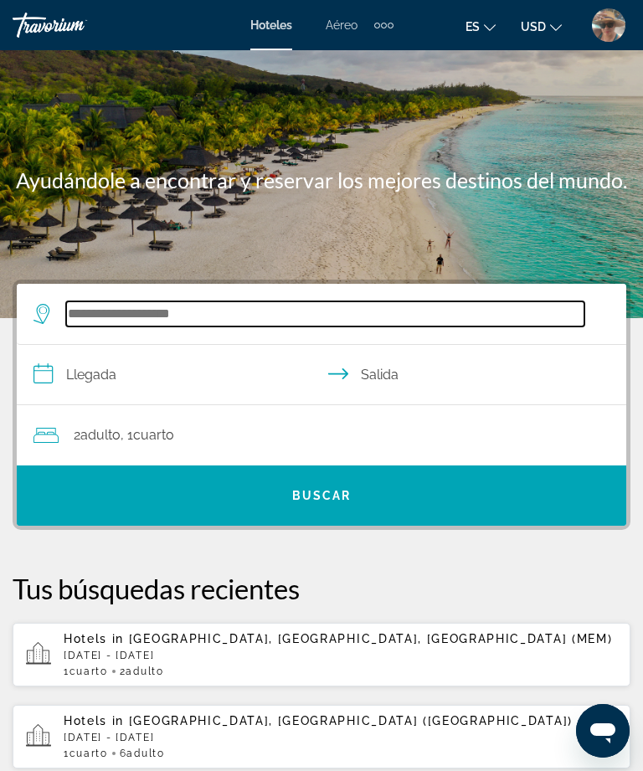
click at [184, 310] on input "Search widget" at bounding box center [325, 313] width 518 height 25
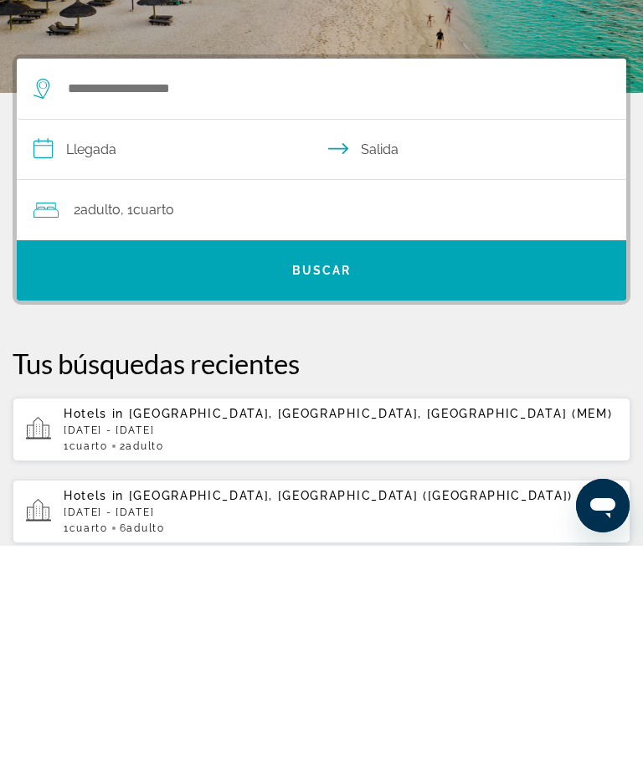
click at [229, 19] on div "Main content" at bounding box center [321, 159] width 643 height 318
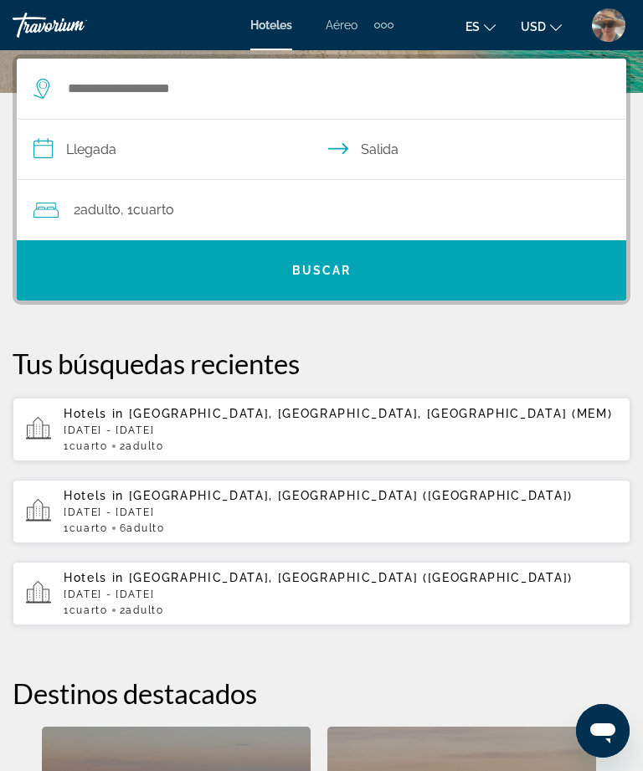
click at [74, 13] on div "Travorium" at bounding box center [75, 25] width 125 height 25
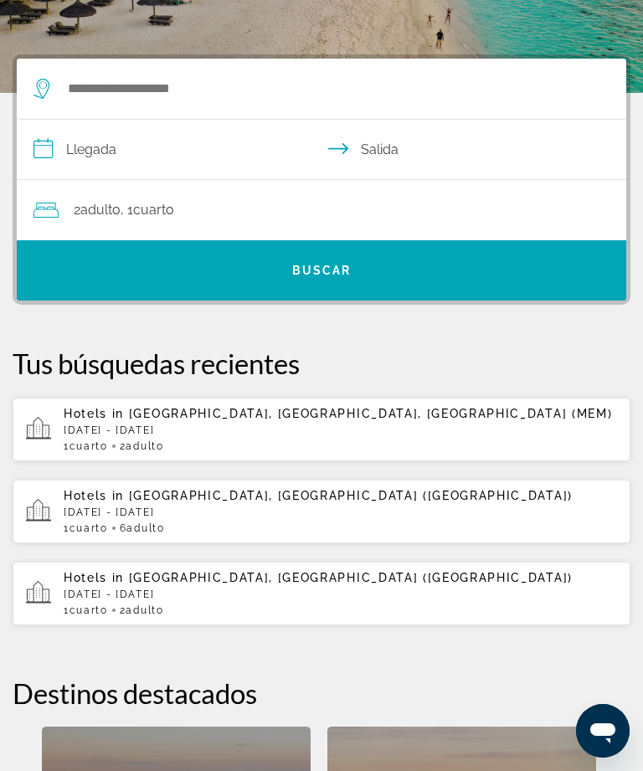
scroll to position [0, 0]
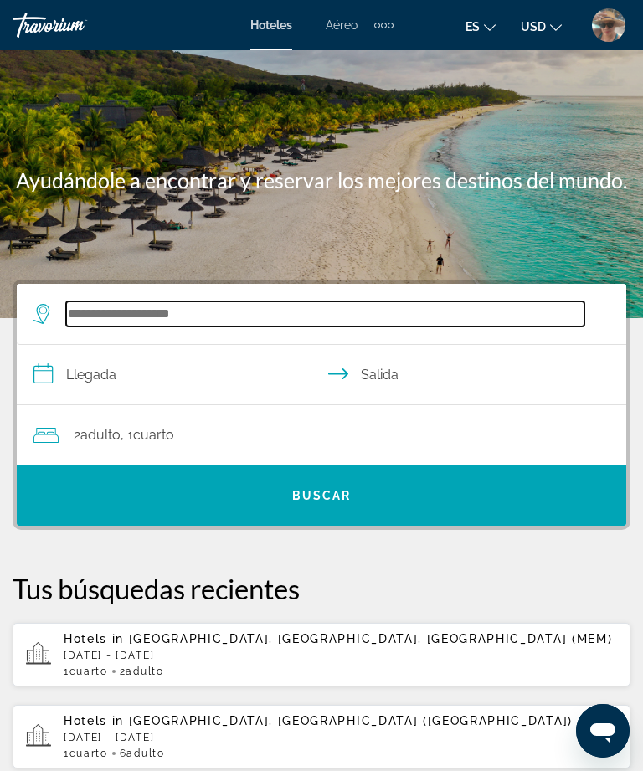
click at [153, 320] on input "Search widget" at bounding box center [325, 313] width 518 height 25
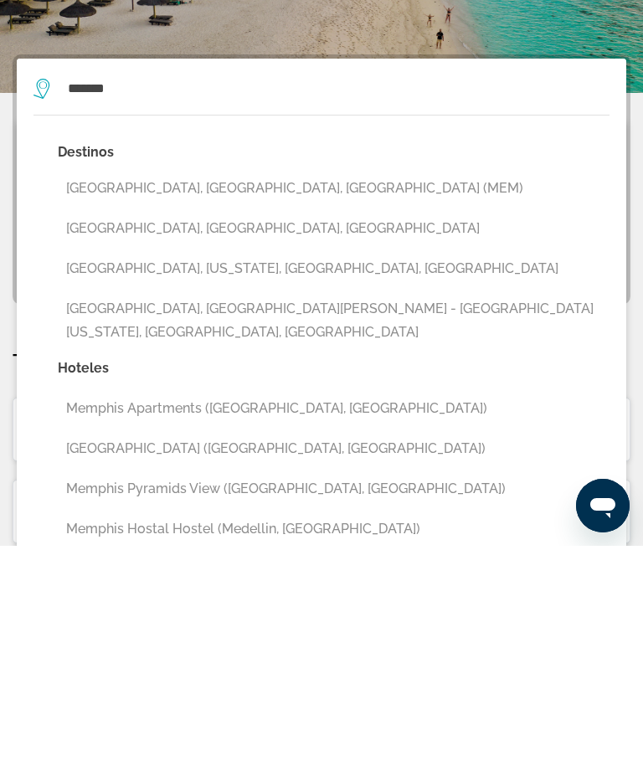
click at [253, 397] on button "[GEOGRAPHIC_DATA], [GEOGRAPHIC_DATA], [GEOGRAPHIC_DATA] (MEM)" at bounding box center [333, 413] width 551 height 32
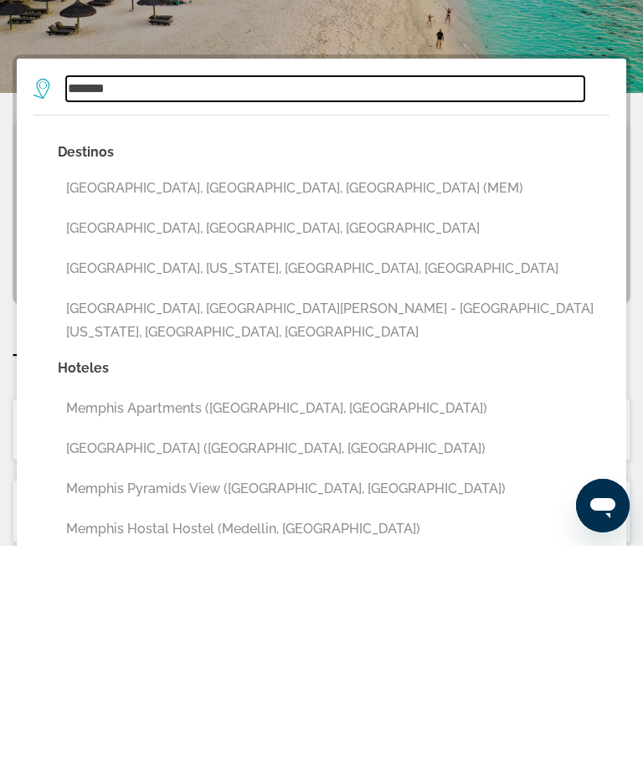
type input "**********"
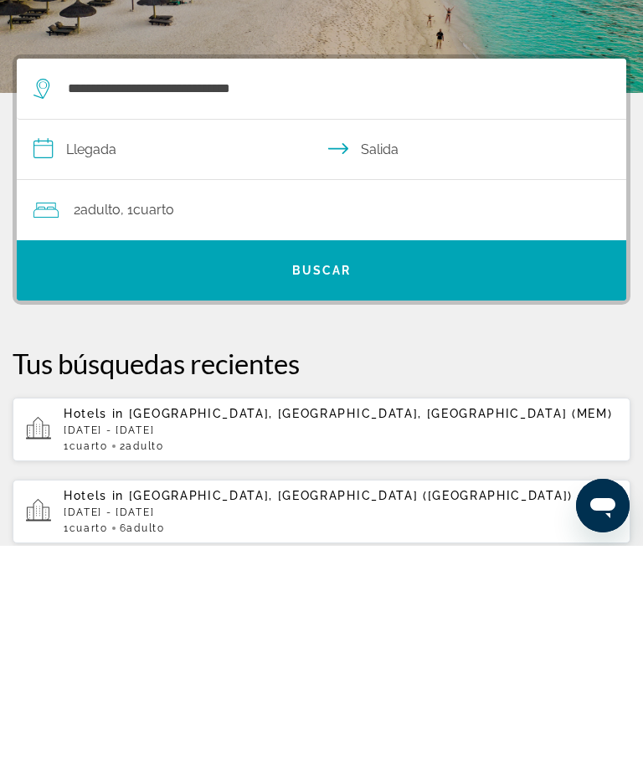
click at [104, 345] on input "**********" at bounding box center [325, 377] width 616 height 64
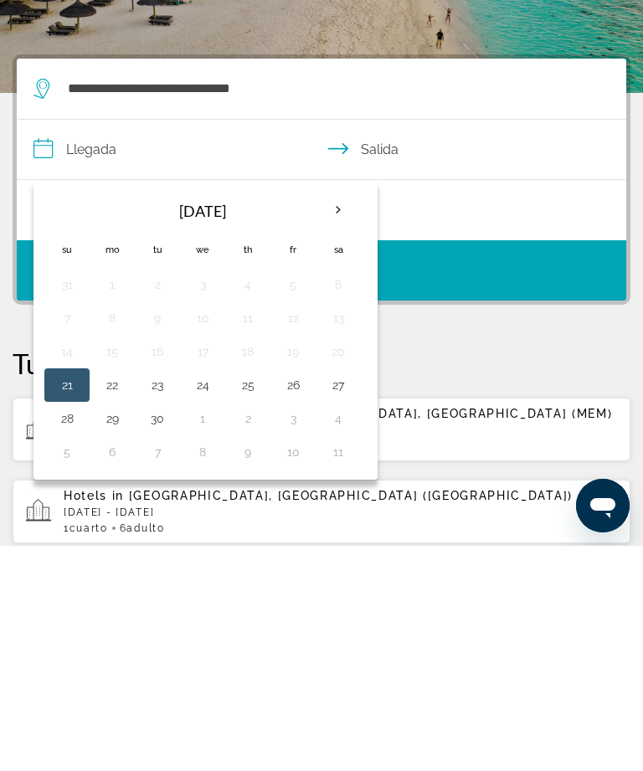
scroll to position [225, 0]
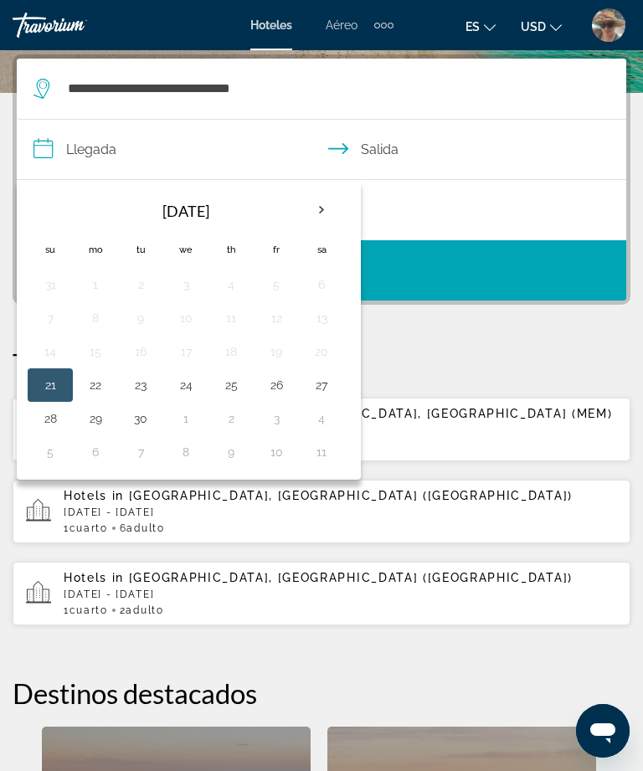
click at [95, 379] on button "22" at bounding box center [95, 384] width 27 height 23
click at [276, 389] on button "26" at bounding box center [276, 384] width 27 height 23
type input "**********"
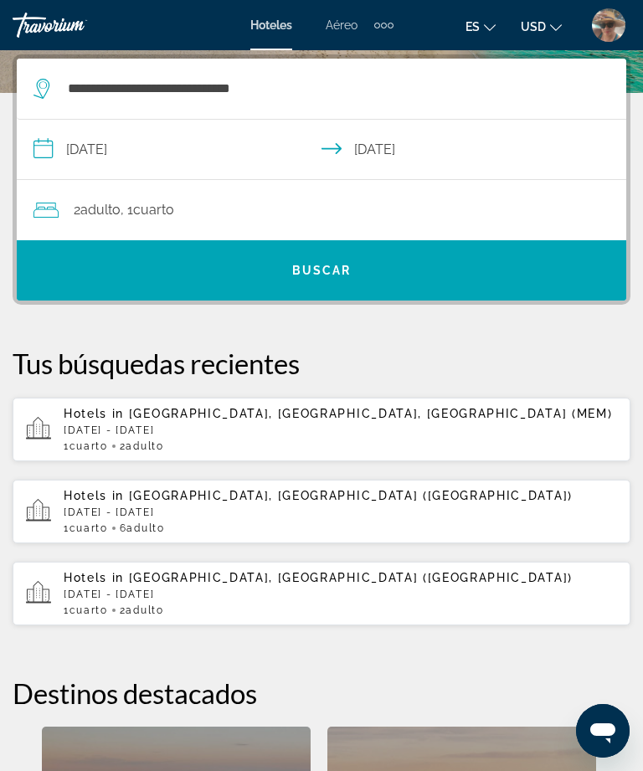
click at [358, 268] on span "Search widget" at bounding box center [321, 270] width 609 height 40
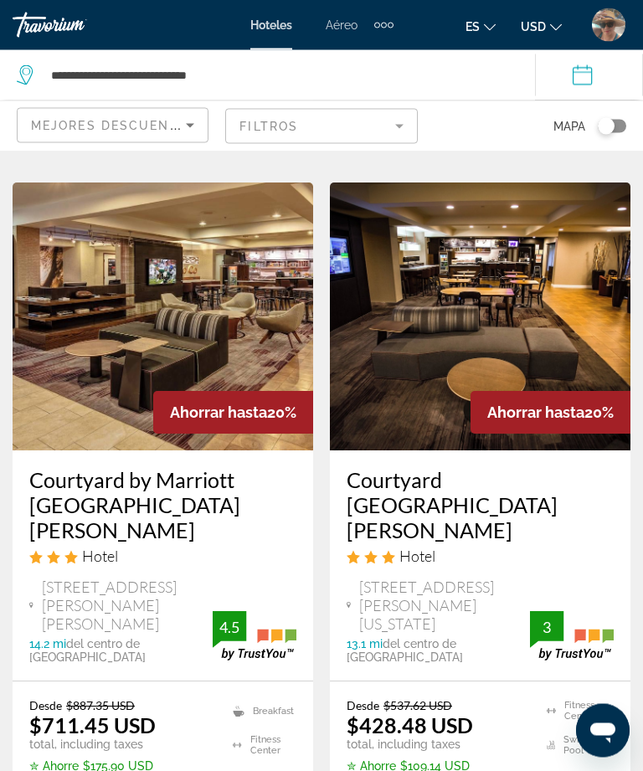
scroll to position [3454, 0]
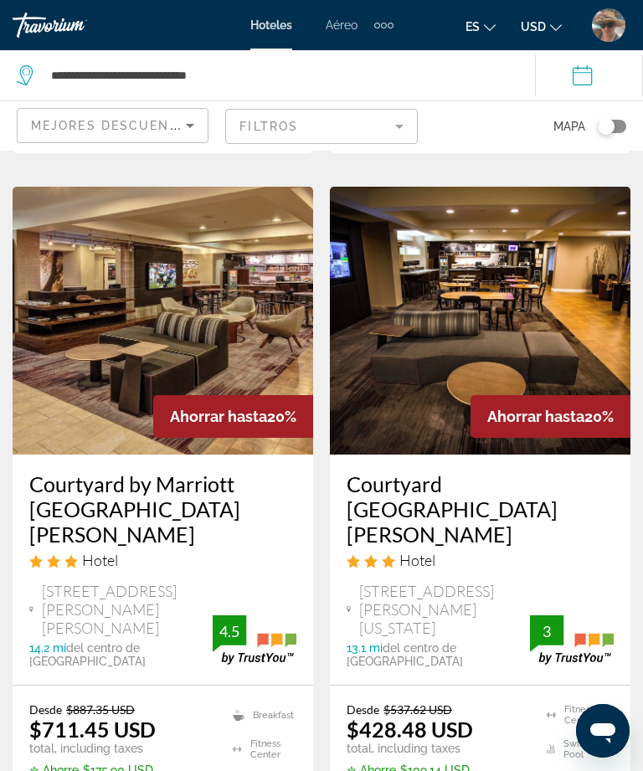
click at [575, 471] on h3 "Courtyard [GEOGRAPHIC_DATA][PERSON_NAME]" at bounding box center [479, 508] width 267 height 75
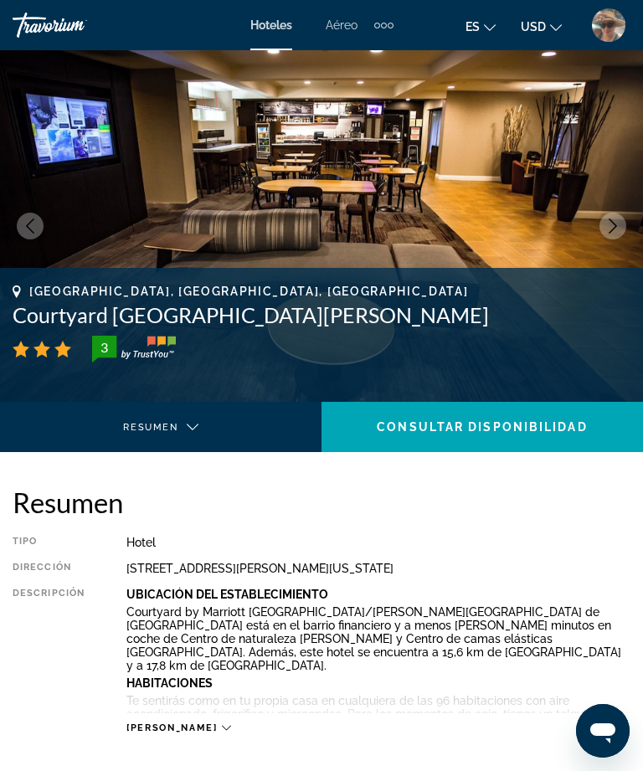
click at [392, 28] on div "Extra navigation items" at bounding box center [390, 26] width 6 height 6
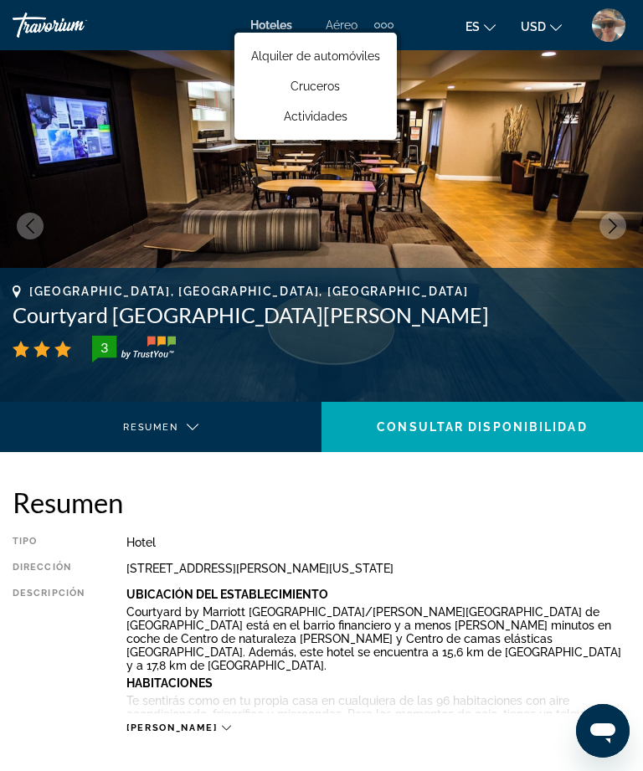
click at [334, 121] on span "Actividades" at bounding box center [316, 116] width 64 height 13
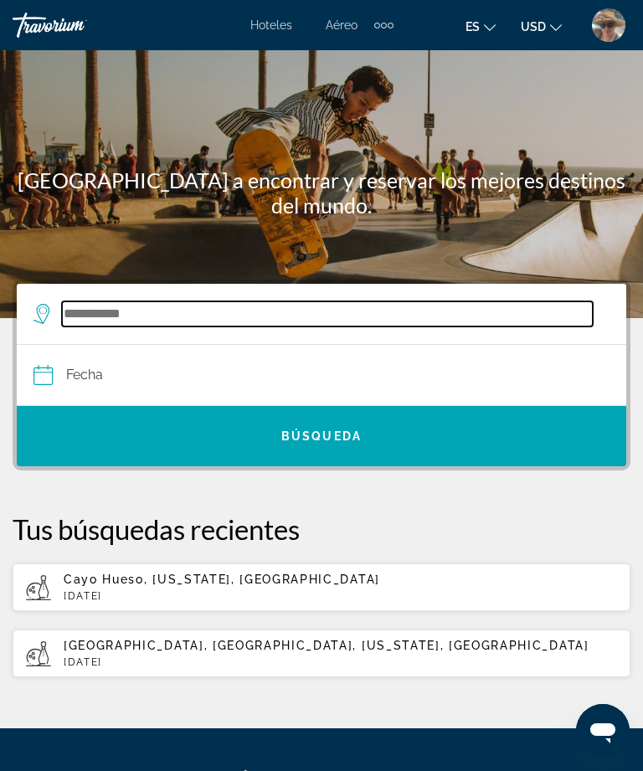
click at [131, 311] on input "Search widget" at bounding box center [327, 313] width 530 height 25
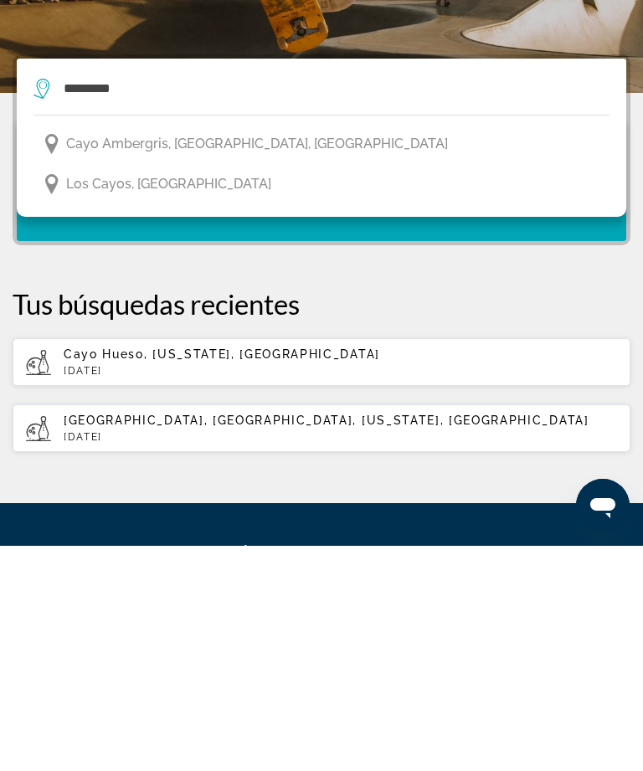
click at [199, 572] on span "Cayo Hueso, [US_STATE], [GEOGRAPHIC_DATA]" at bounding box center [222, 578] width 316 height 13
type input "**********"
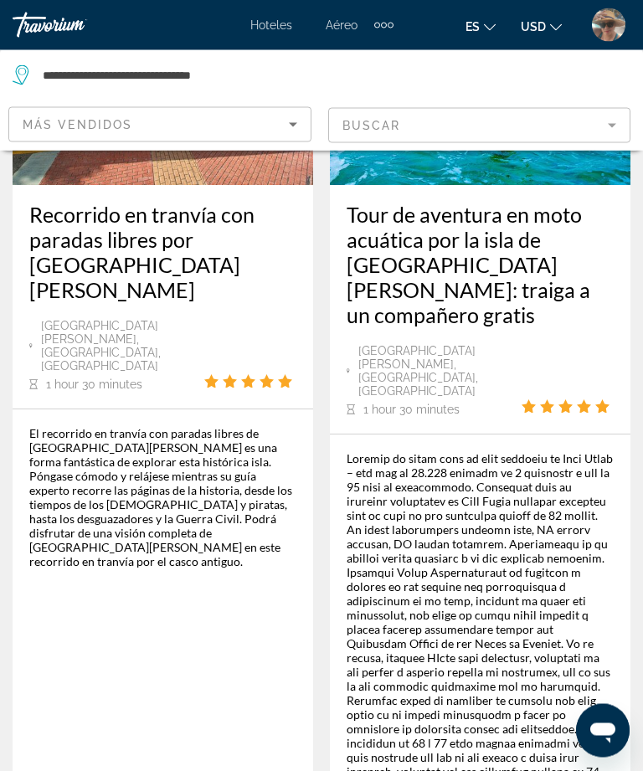
scroll to position [4848, 0]
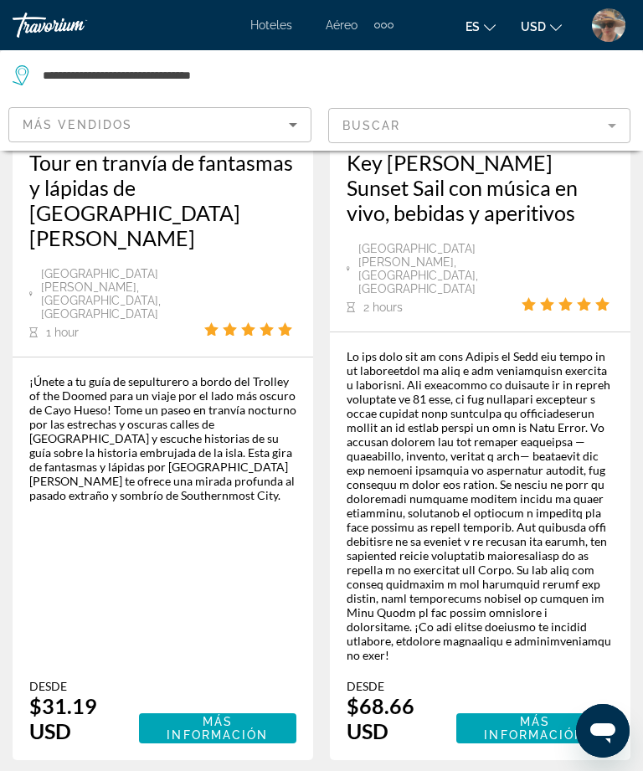
scroll to position [4798, 0]
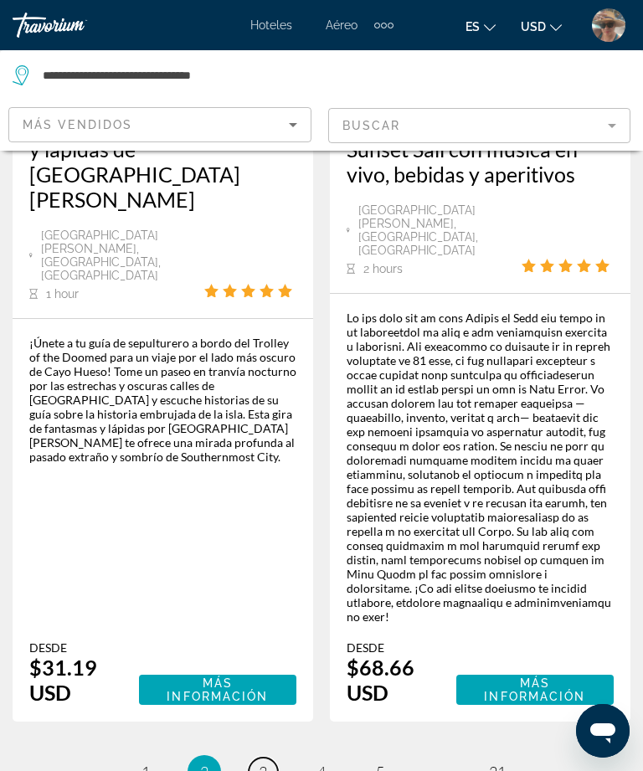
click at [273, 757] on link "page 3" at bounding box center [262, 771] width 29 height 29
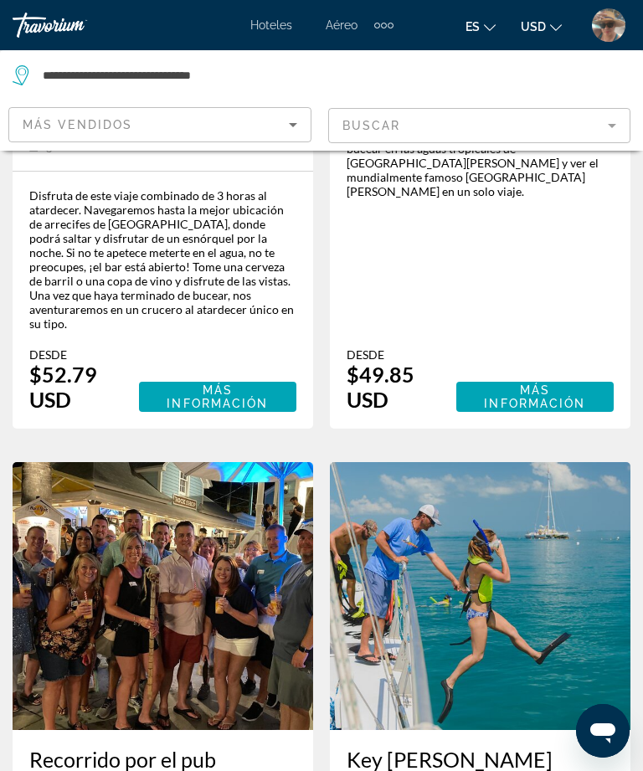
scroll to position [4405, 0]
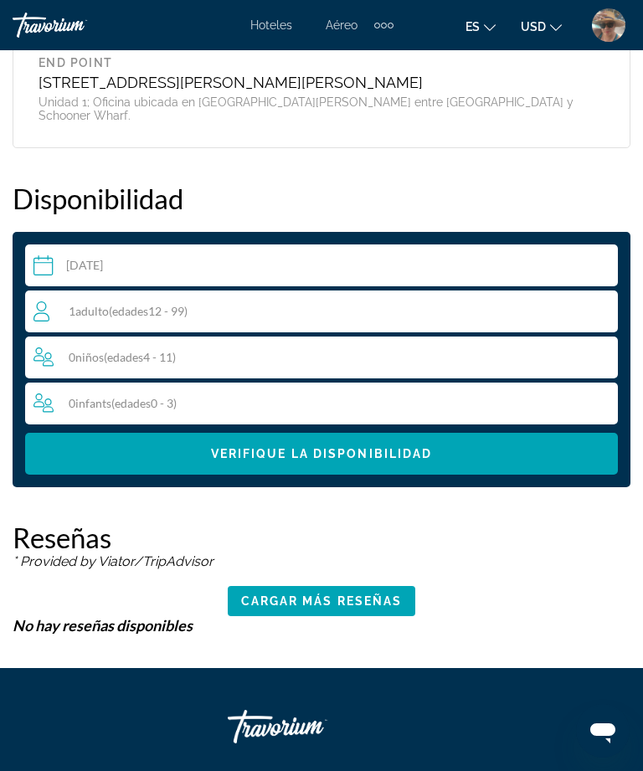
scroll to position [1423, 0]
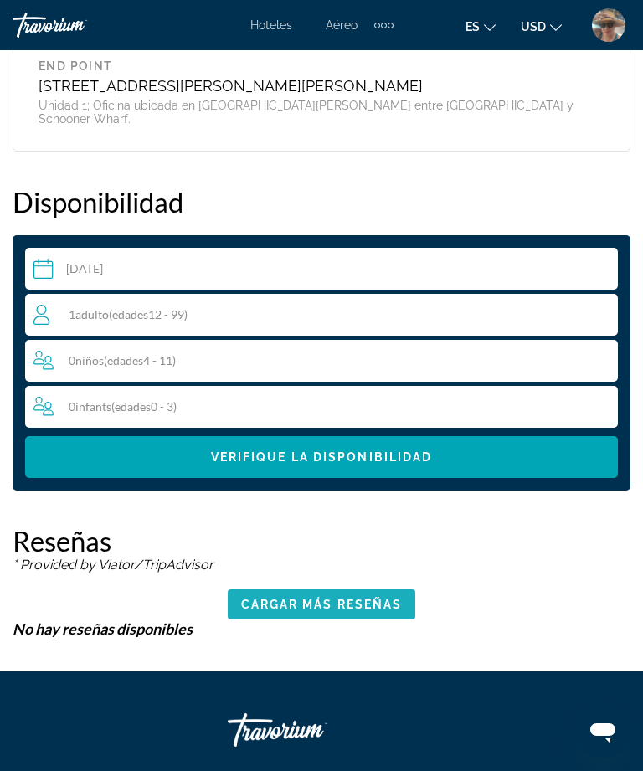
click at [322, 584] on span "Main content" at bounding box center [322, 604] width 188 height 40
